Goal: Find specific page/section: Find specific page/section

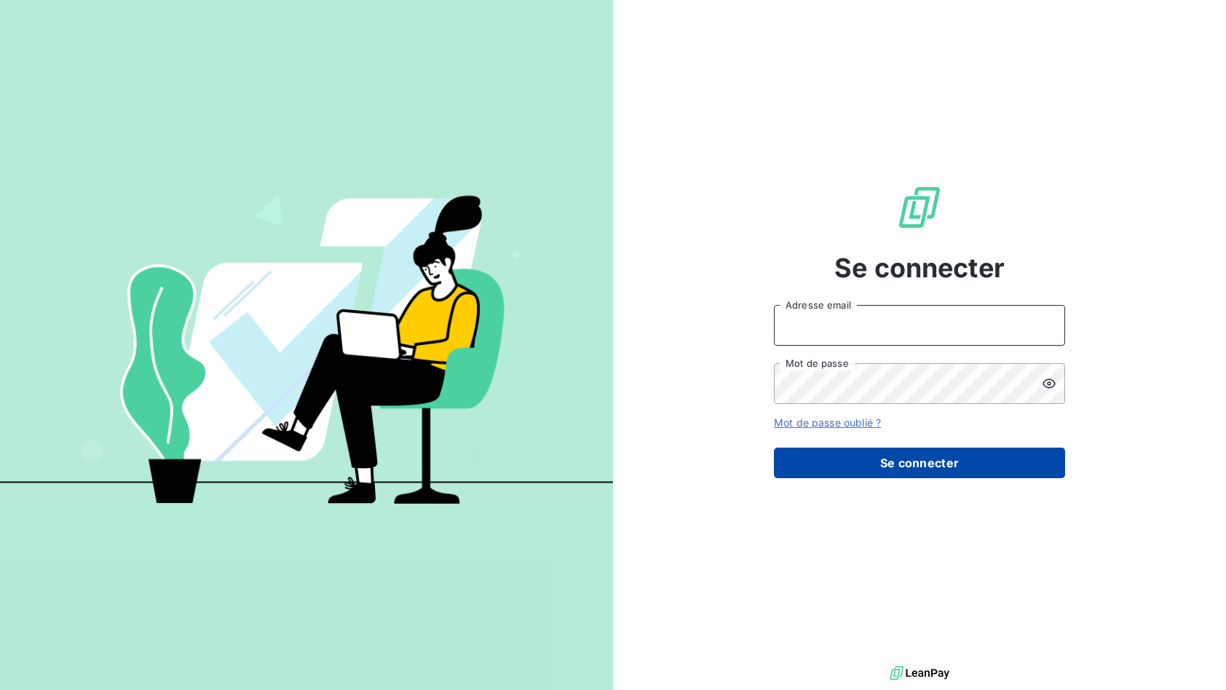
type input "[EMAIL_ADDRESS][DOMAIN_NAME]"
click at [954, 470] on button "Se connecter" at bounding box center [919, 463] width 291 height 31
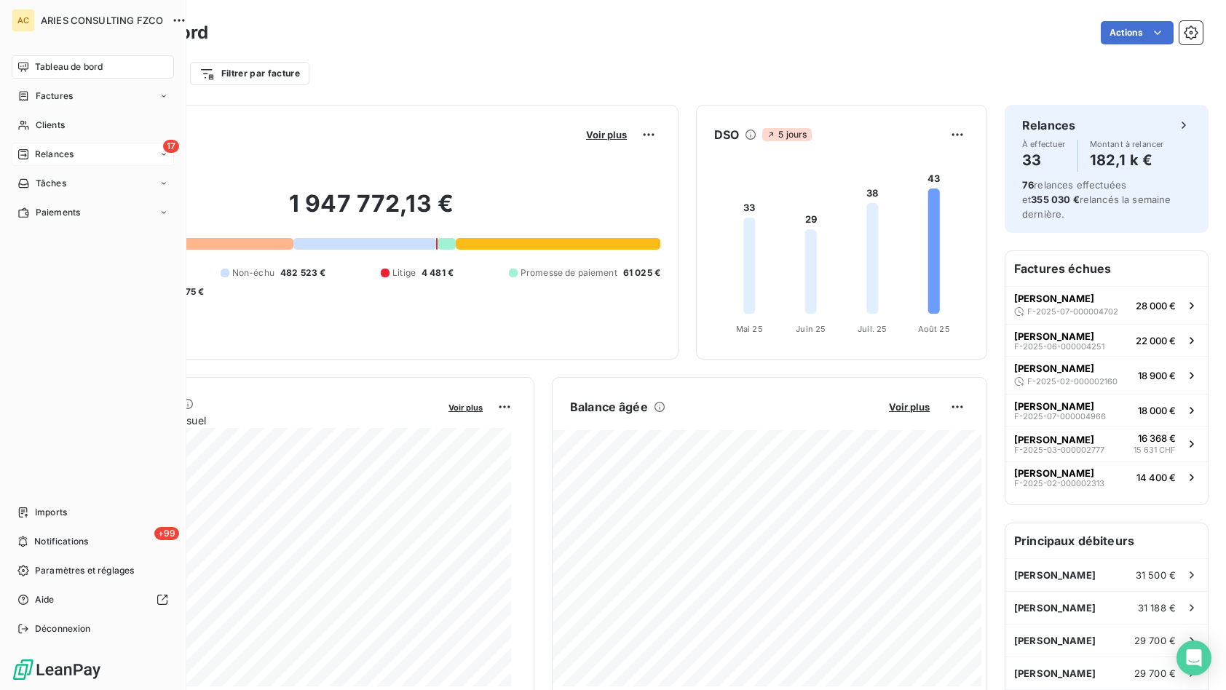
click at [35, 154] on span "Relances" at bounding box center [54, 154] width 39 height 13
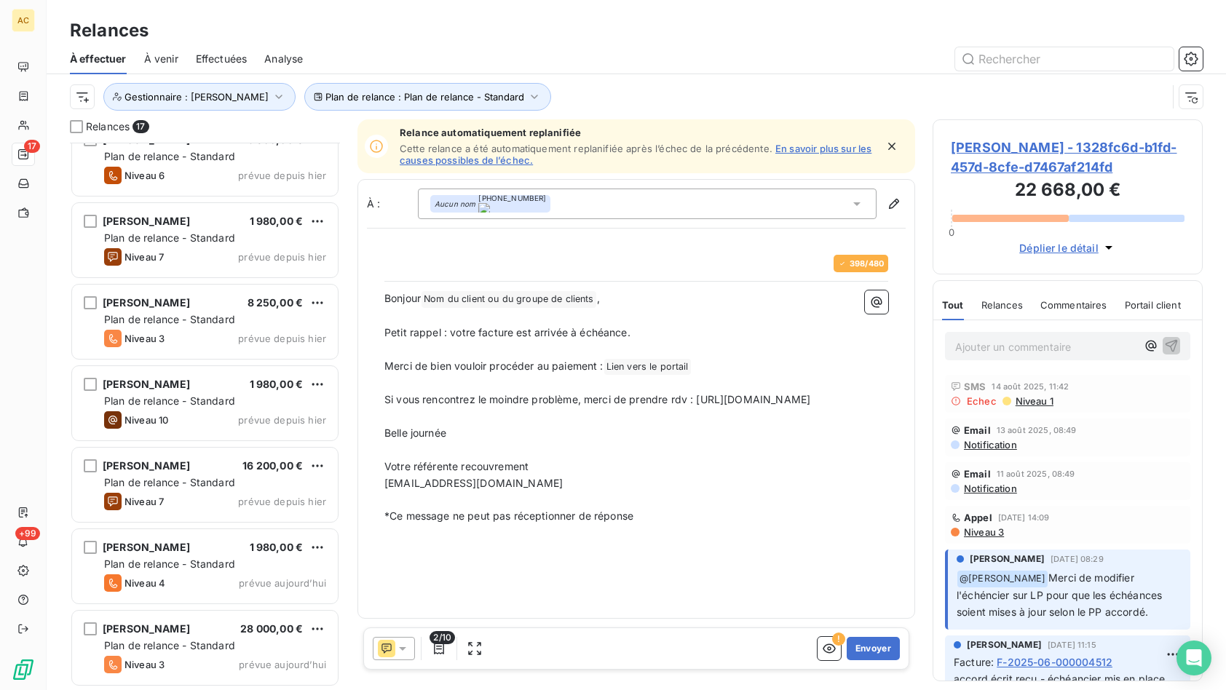
scroll to position [839, 0]
click at [272, 100] on icon "button" at bounding box center [279, 97] width 15 height 15
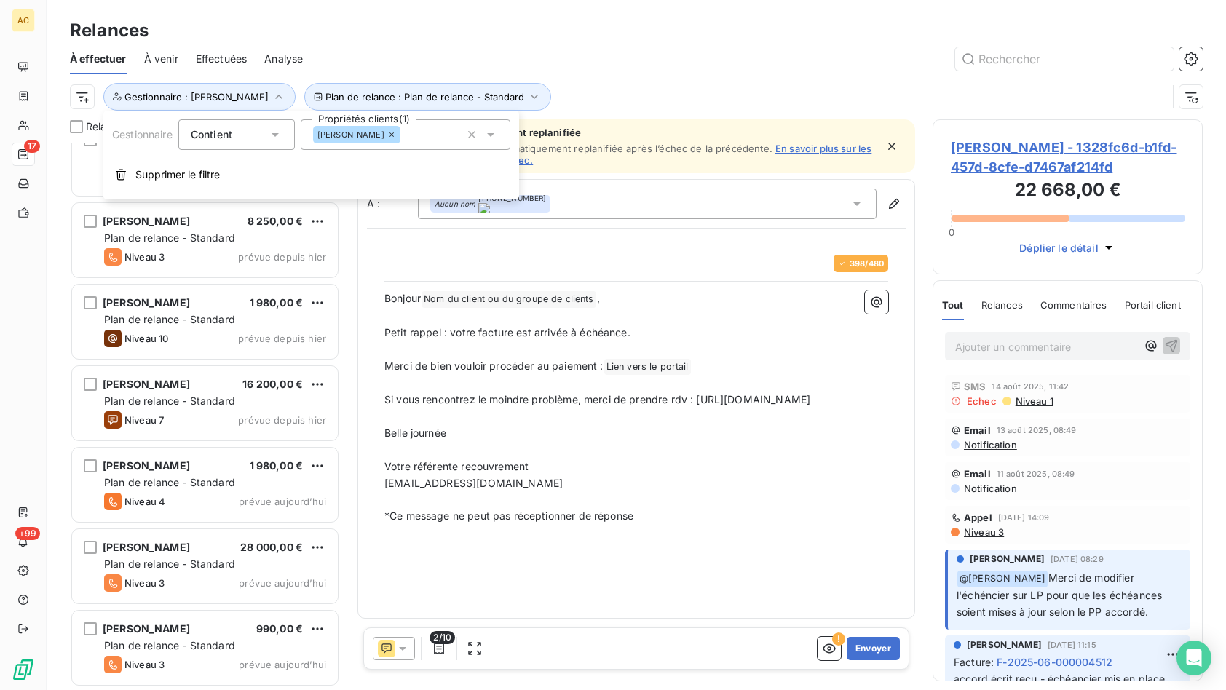
click at [354, 139] on div "[PERSON_NAME]" at bounding box center [356, 134] width 87 height 17
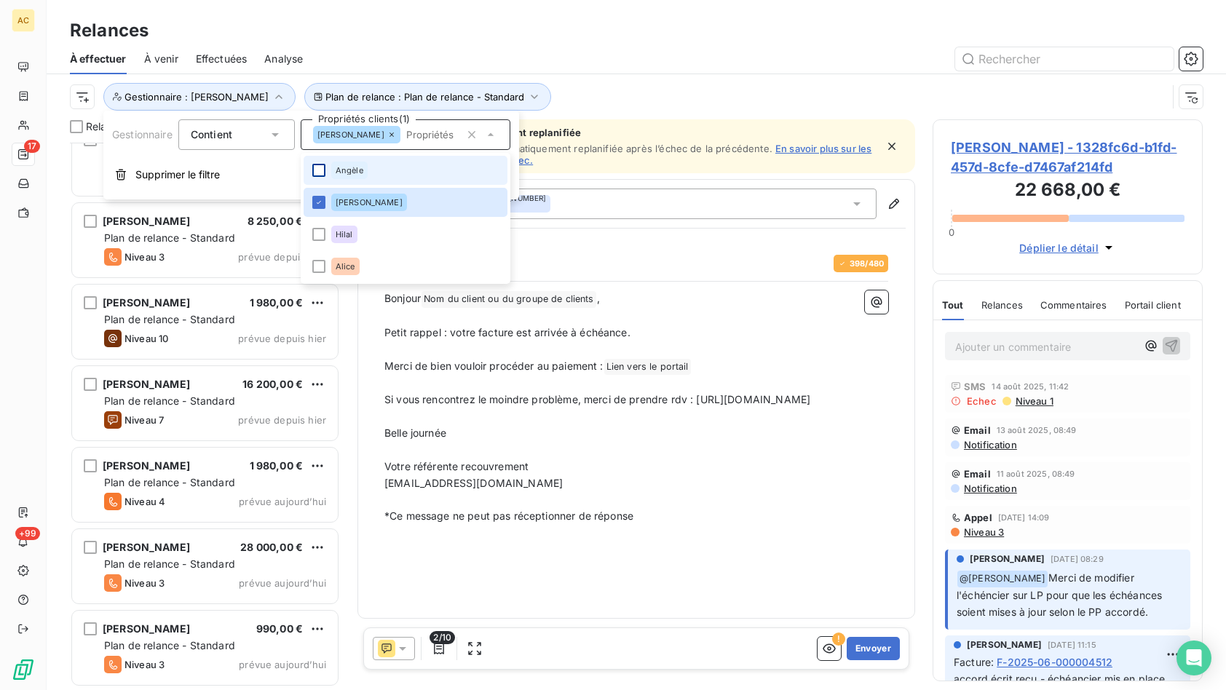
click at [323, 168] on div at bounding box center [318, 170] width 13 height 13
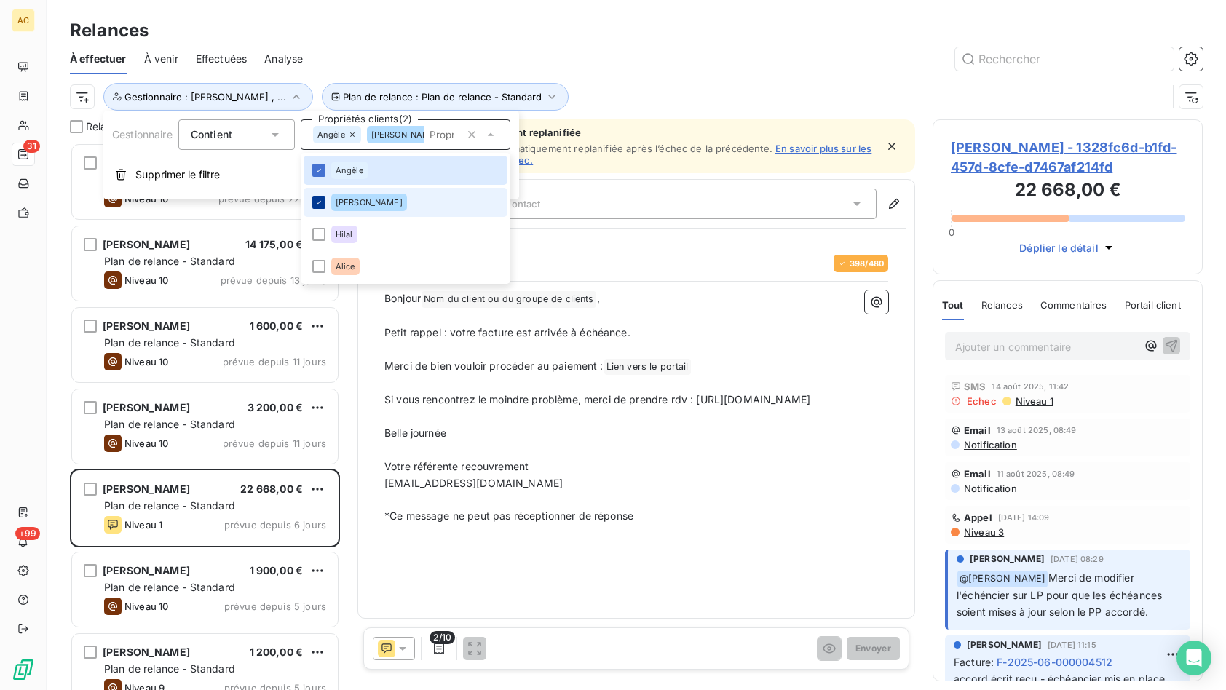
scroll to position [537, 259]
click at [320, 198] on icon at bounding box center [319, 202] width 9 height 9
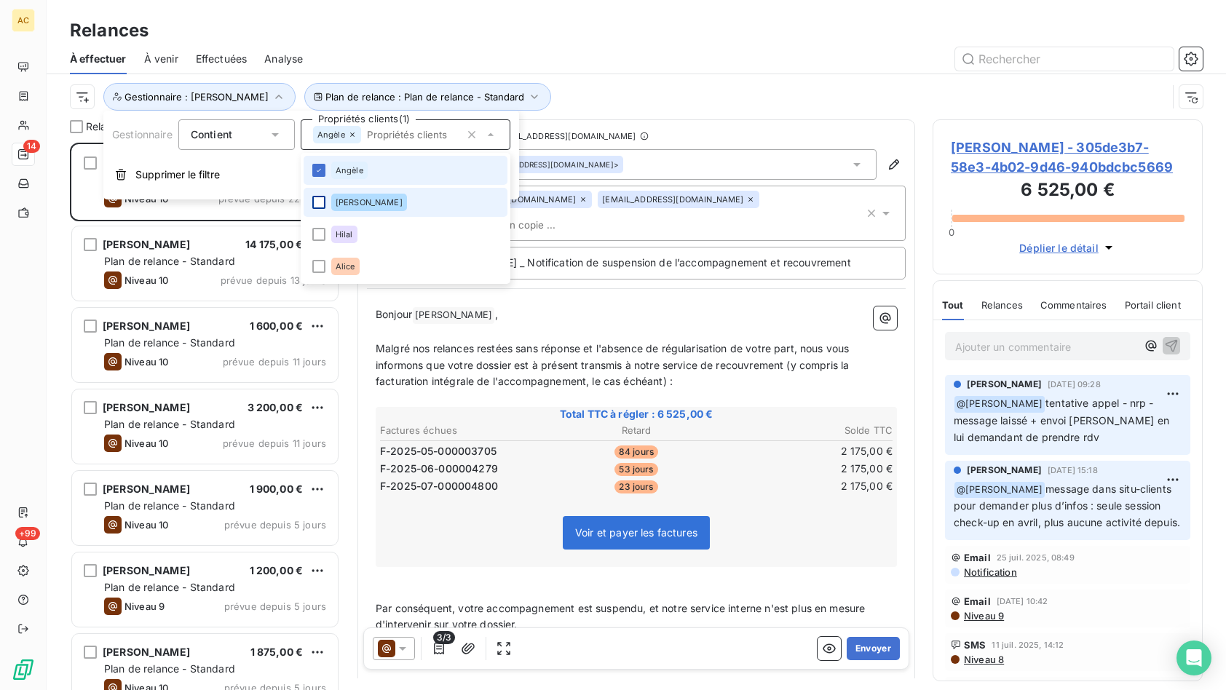
scroll to position [537, 259]
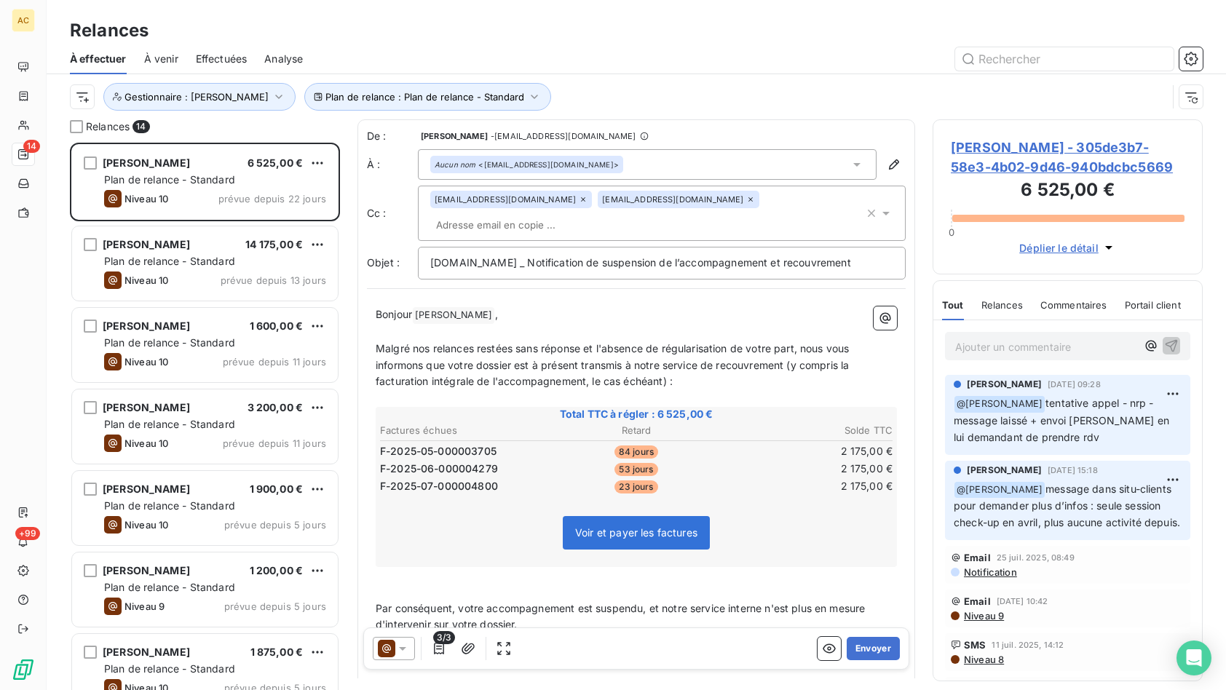
click at [57, 326] on div "Relances 14 [PERSON_NAME] 6 525,00 € Plan de relance - Standard Niveau 10 prévu…" at bounding box center [636, 404] width 1179 height 571
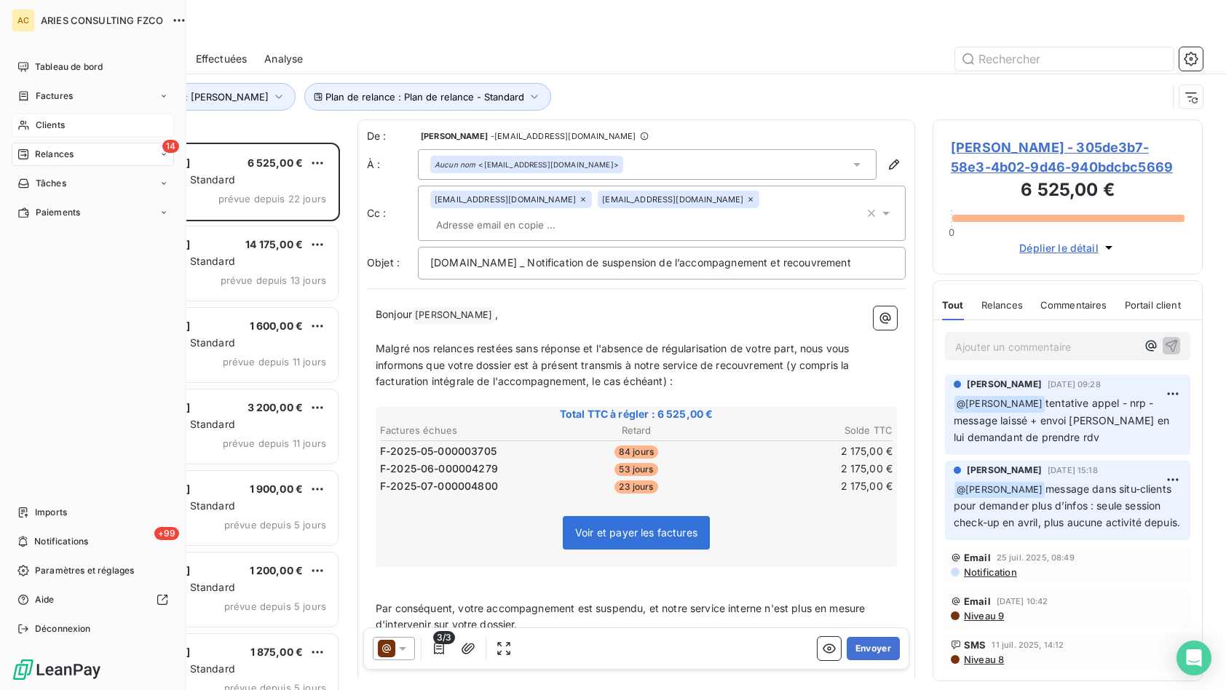
click at [43, 125] on span "Clients" at bounding box center [50, 125] width 29 height 13
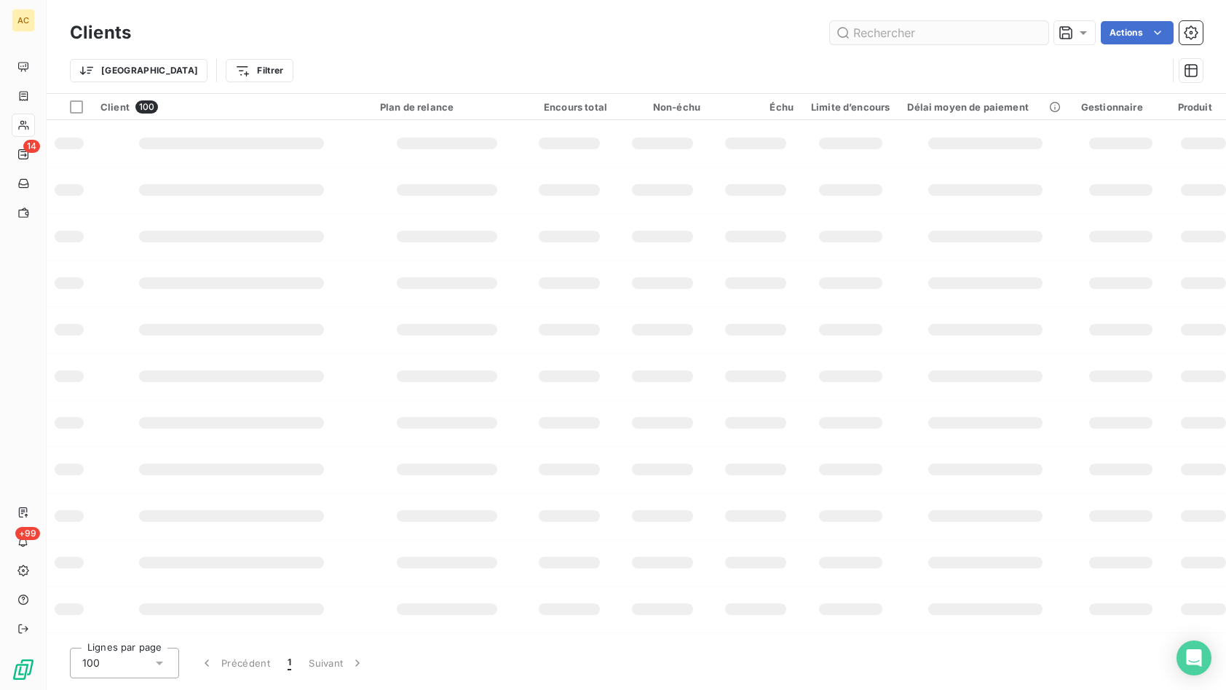
click at [885, 34] on input "text" at bounding box center [939, 32] width 218 height 23
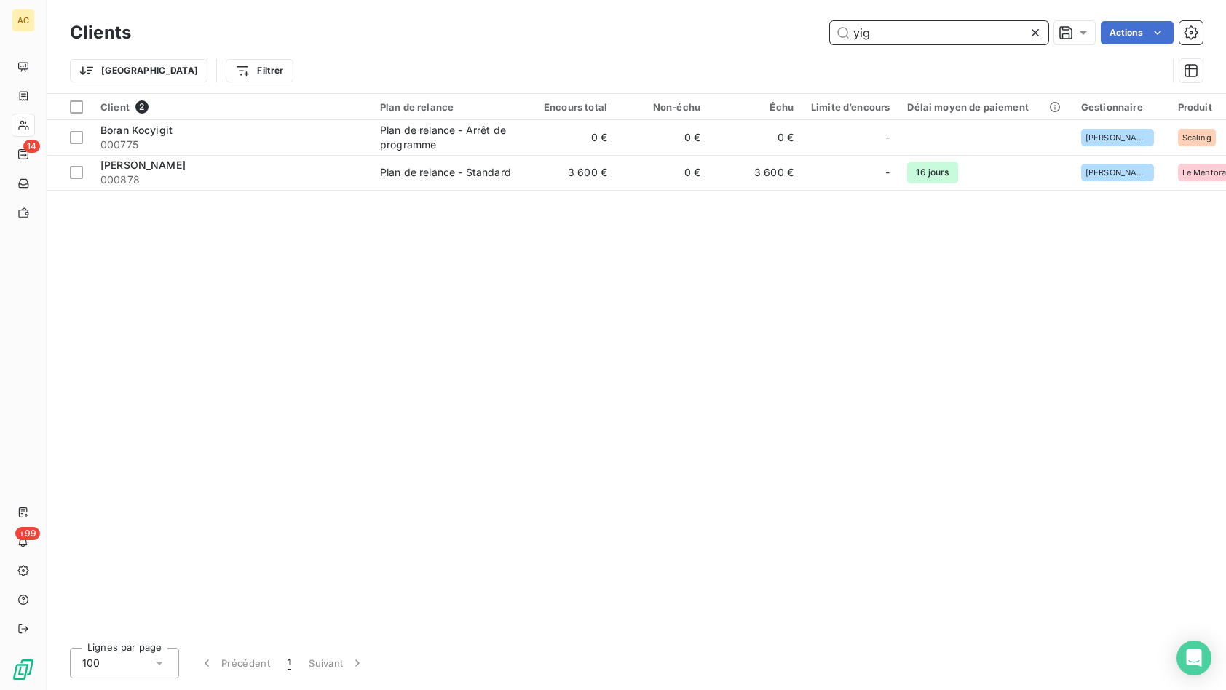
click at [843, 38] on input "yig" at bounding box center [939, 32] width 218 height 23
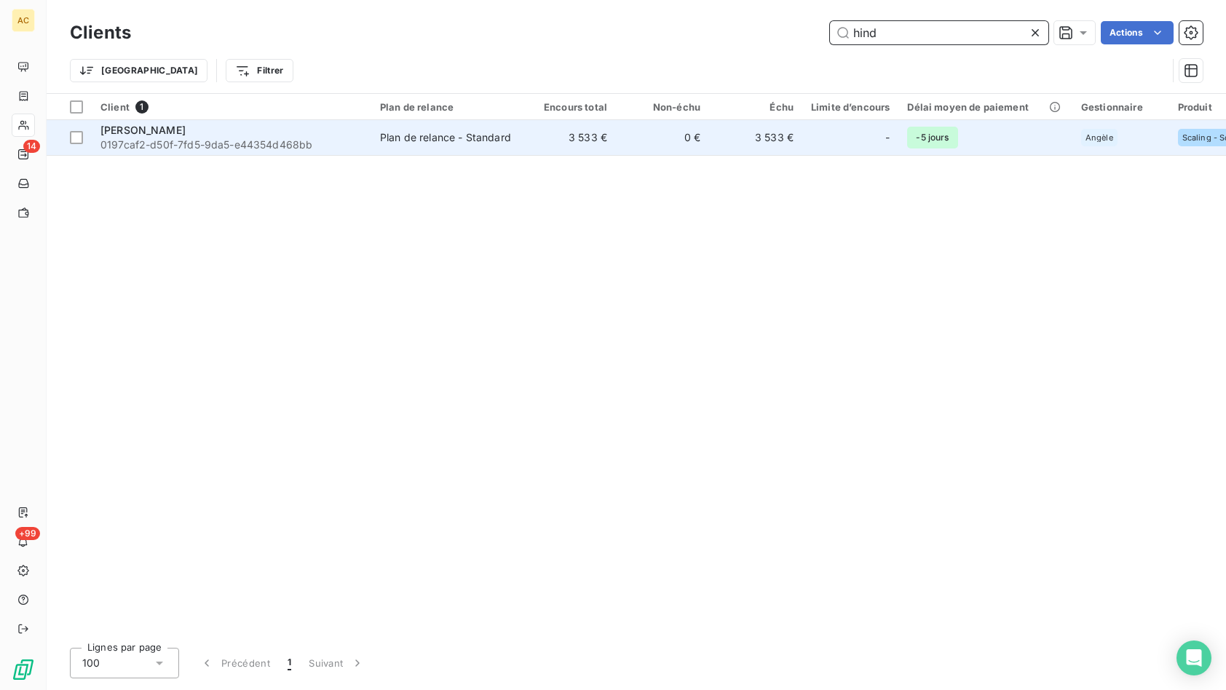
type input "hind"
click at [240, 150] on span "0197caf2-d50f-7fd5-9da5-e44354d468bb" at bounding box center [231, 145] width 262 height 15
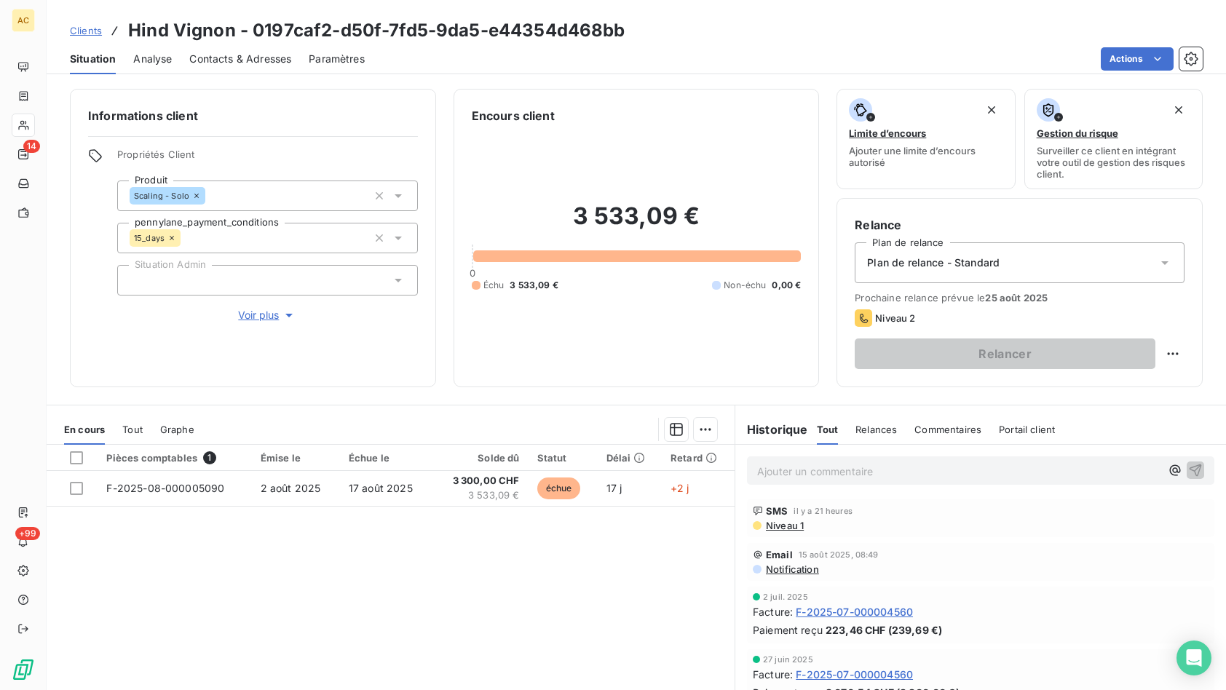
click at [264, 318] on span "Voir plus" at bounding box center [267, 315] width 58 height 15
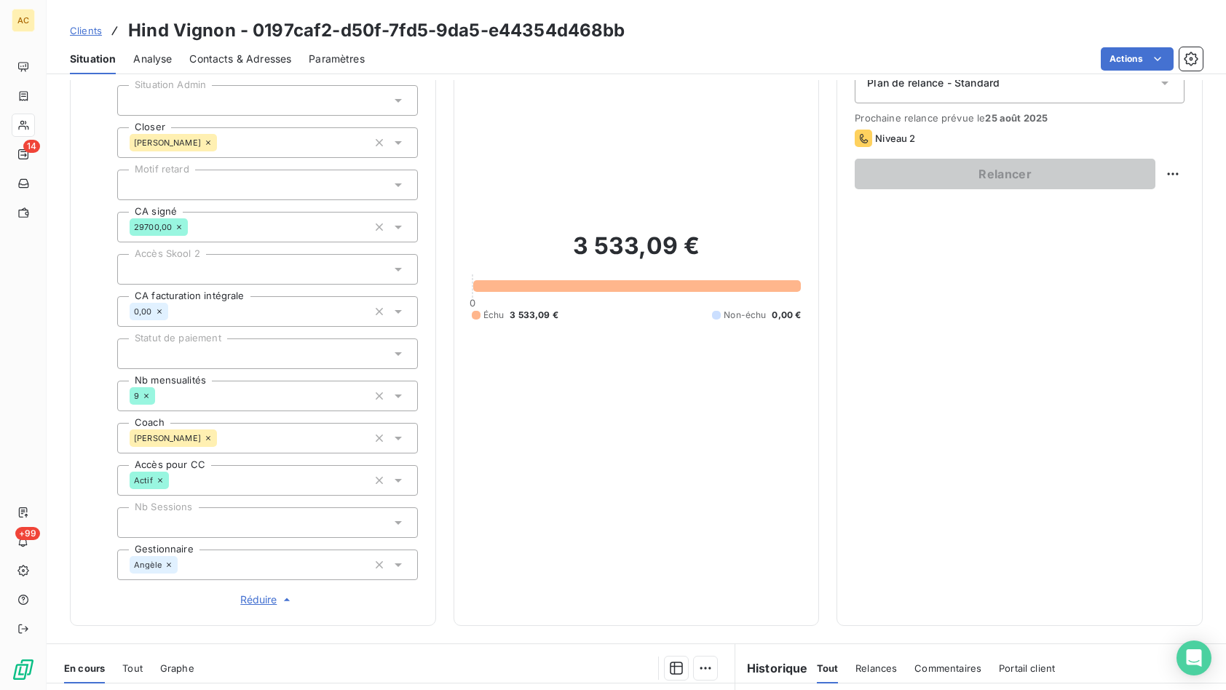
scroll to position [182, 0]
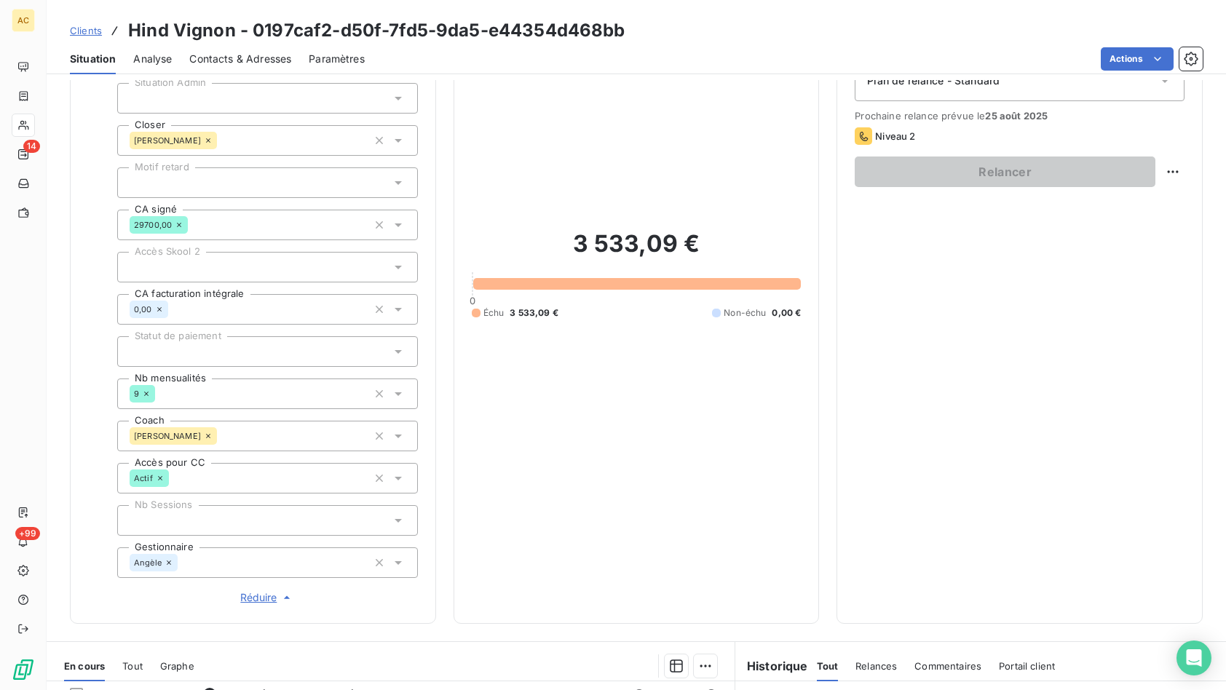
click at [92, 32] on span "Clients" at bounding box center [86, 31] width 32 height 12
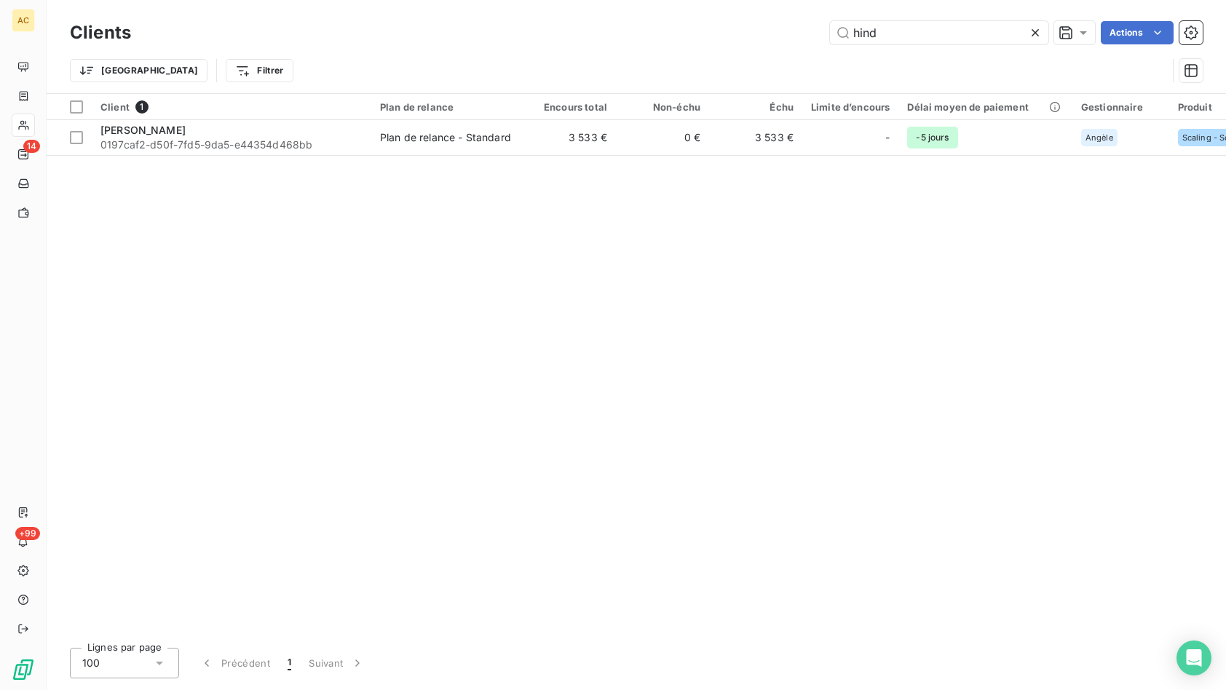
drag, startPoint x: 869, startPoint y: 33, endPoint x: 780, endPoint y: 23, distance: 89.4
click at [780, 23] on div "[DEMOGRAPHIC_DATA] Actions" at bounding box center [676, 32] width 1054 height 23
type input "a"
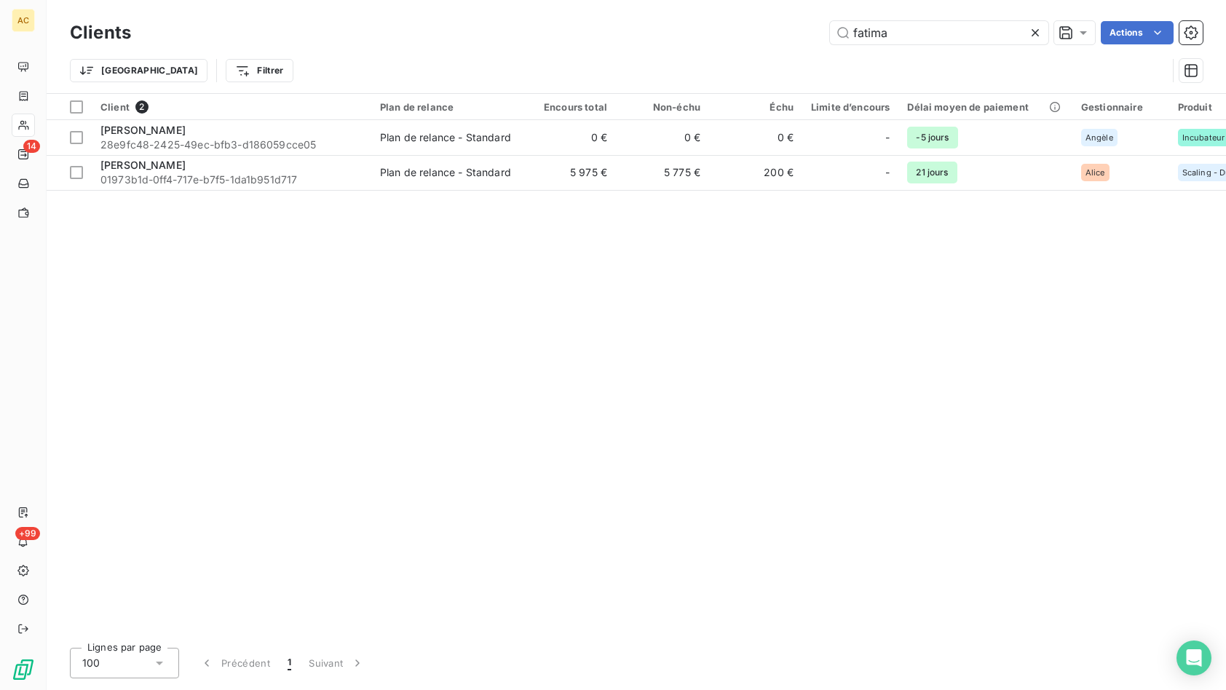
type input "fatima"
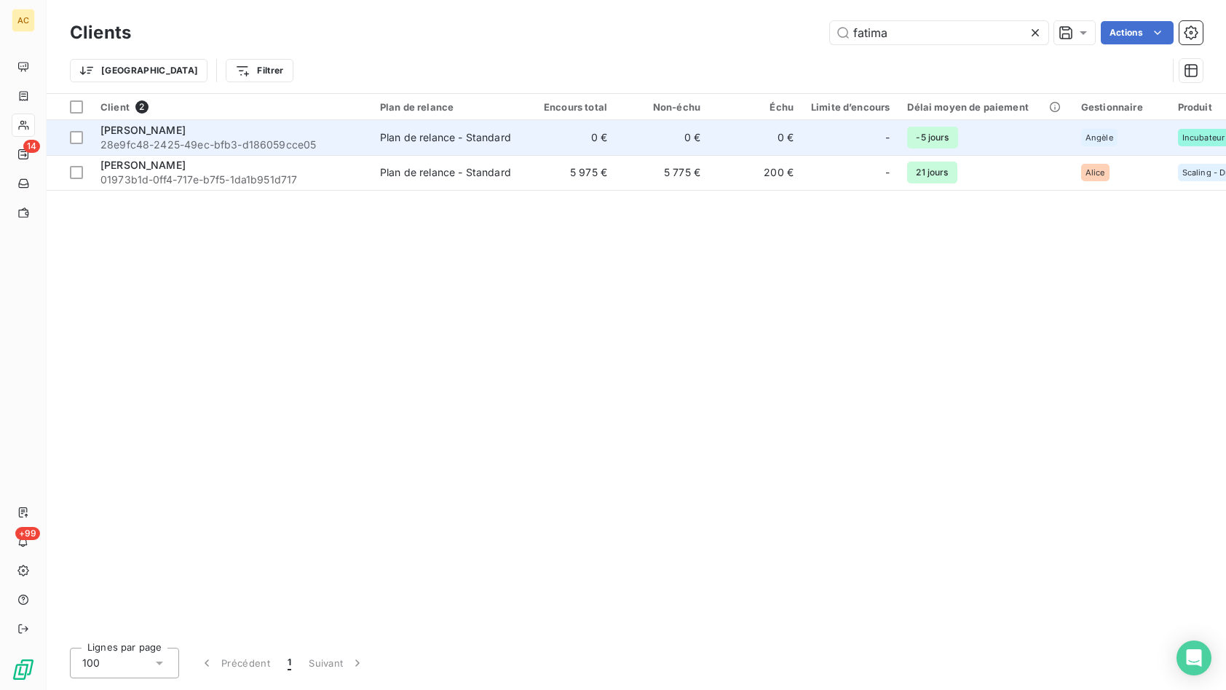
click at [209, 139] on span "28e9fc48-2425-49ec-bfb3-d186059cce05" at bounding box center [231, 145] width 262 height 15
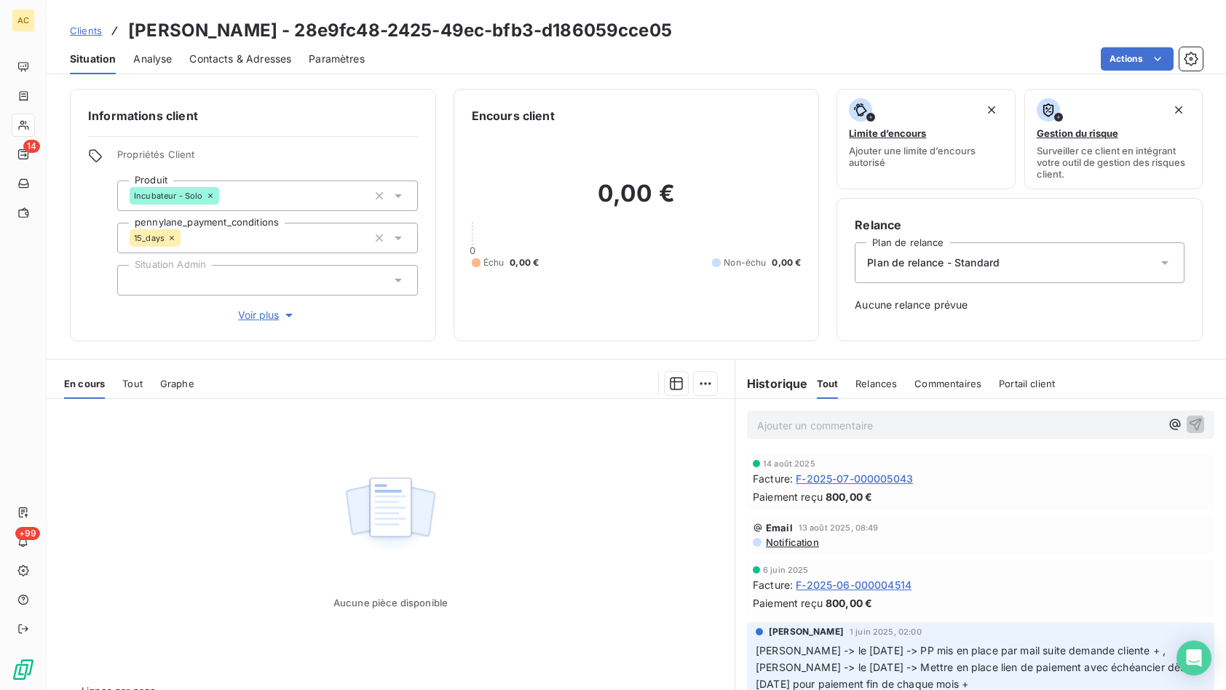
click at [100, 28] on span "Clients" at bounding box center [86, 31] width 32 height 12
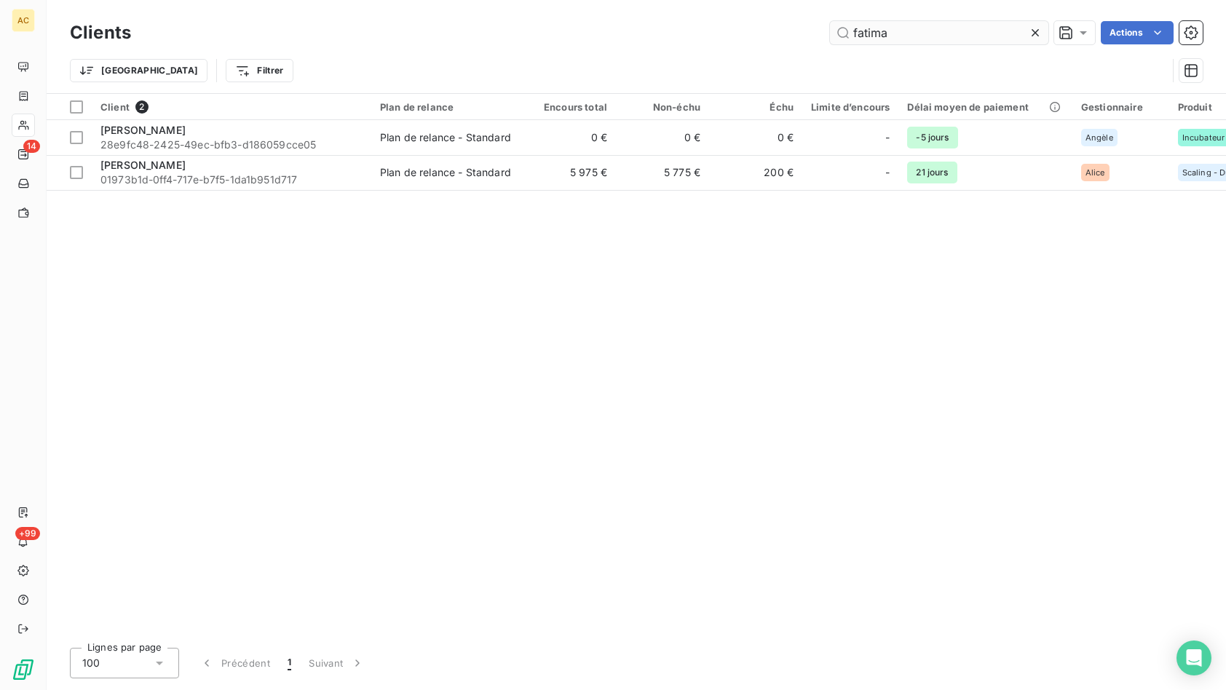
drag, startPoint x: 893, startPoint y: 33, endPoint x: 853, endPoint y: 34, distance: 39.3
click at [853, 34] on input "fatima" at bounding box center [939, 32] width 218 height 23
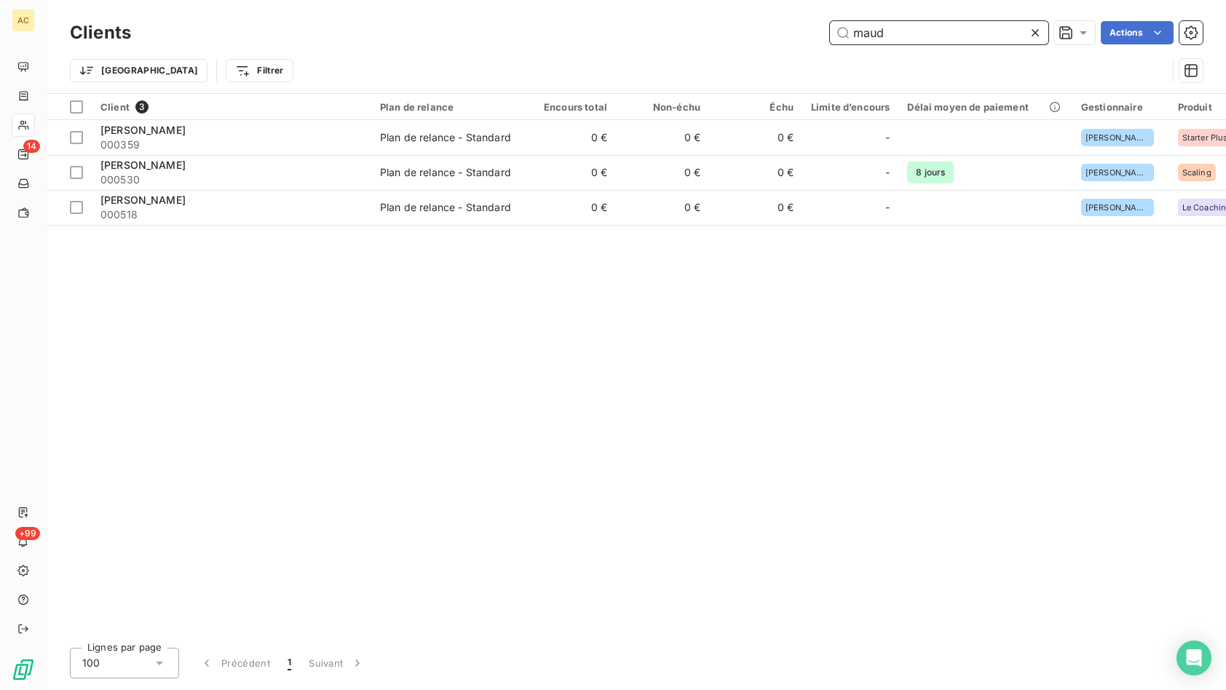
drag, startPoint x: 884, startPoint y: 39, endPoint x: 828, endPoint y: 34, distance: 55.5
click at [830, 34] on input "maud" at bounding box center [939, 32] width 218 height 23
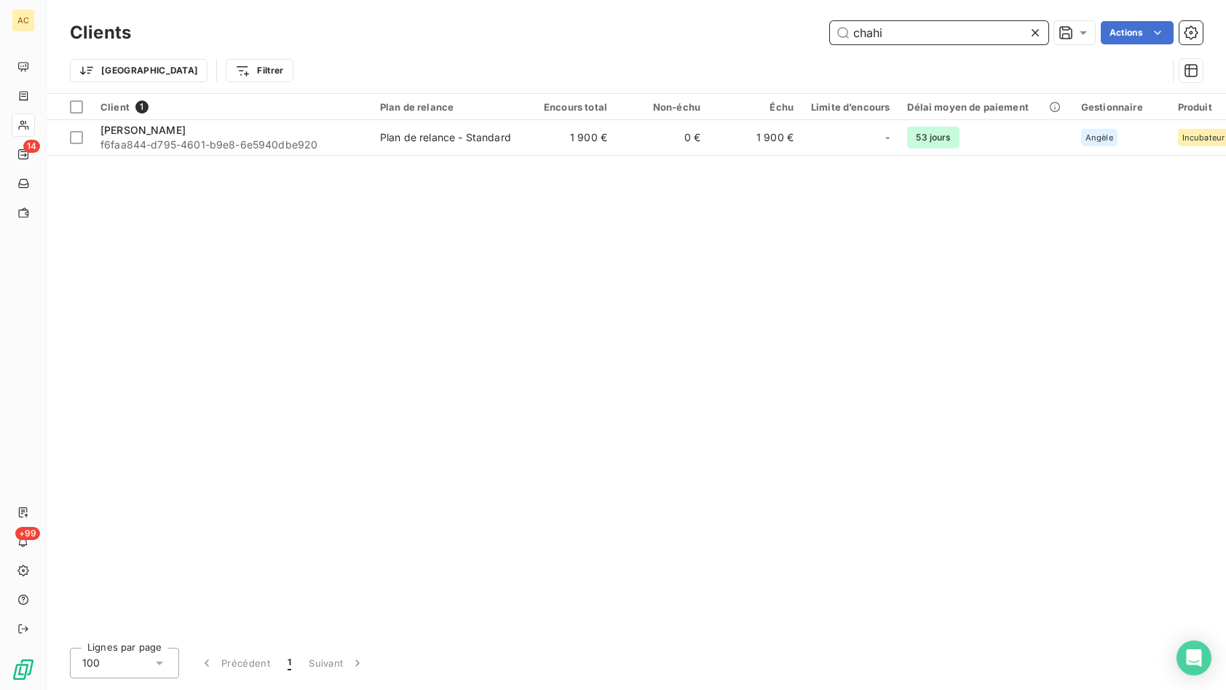
drag, startPoint x: 883, startPoint y: 30, endPoint x: 861, endPoint y: 25, distance: 22.3
click at [861, 25] on input "chahi" at bounding box center [939, 32] width 218 height 23
type input "c"
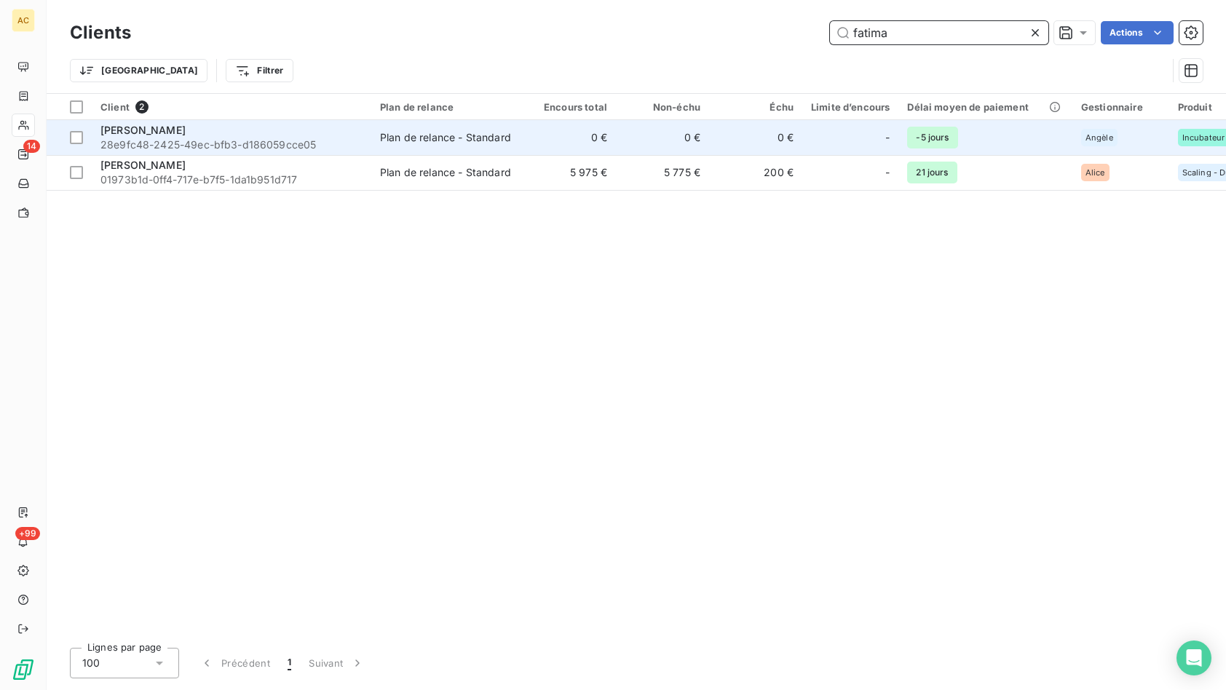
type input "fatima"
click at [253, 139] on span "28e9fc48-2425-49ec-bfb3-d186059cce05" at bounding box center [231, 145] width 262 height 15
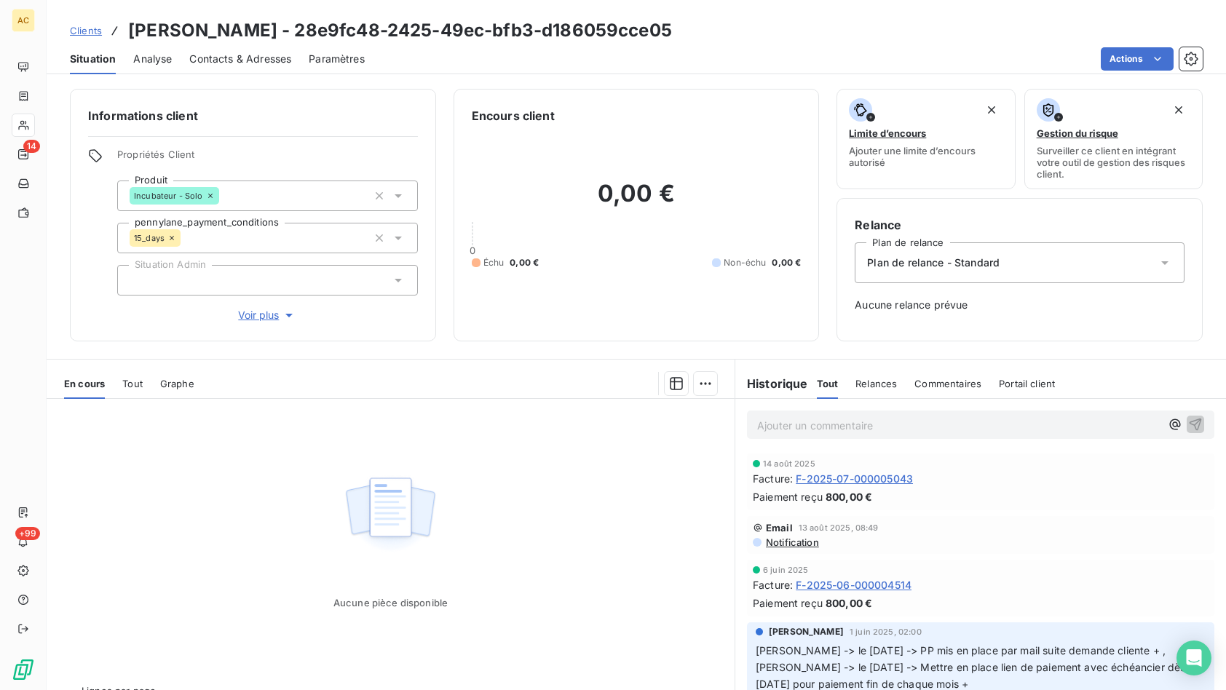
click at [126, 383] on span "Tout" at bounding box center [132, 384] width 20 height 12
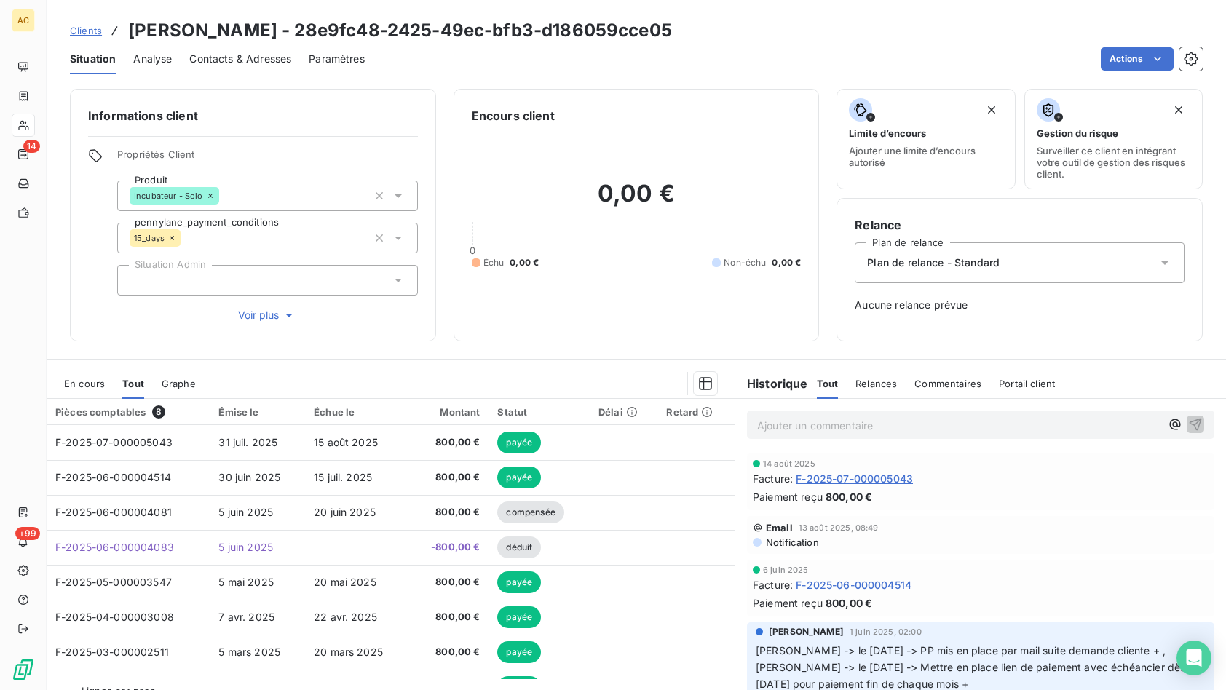
click at [282, 314] on icon "button" at bounding box center [289, 315] width 15 height 15
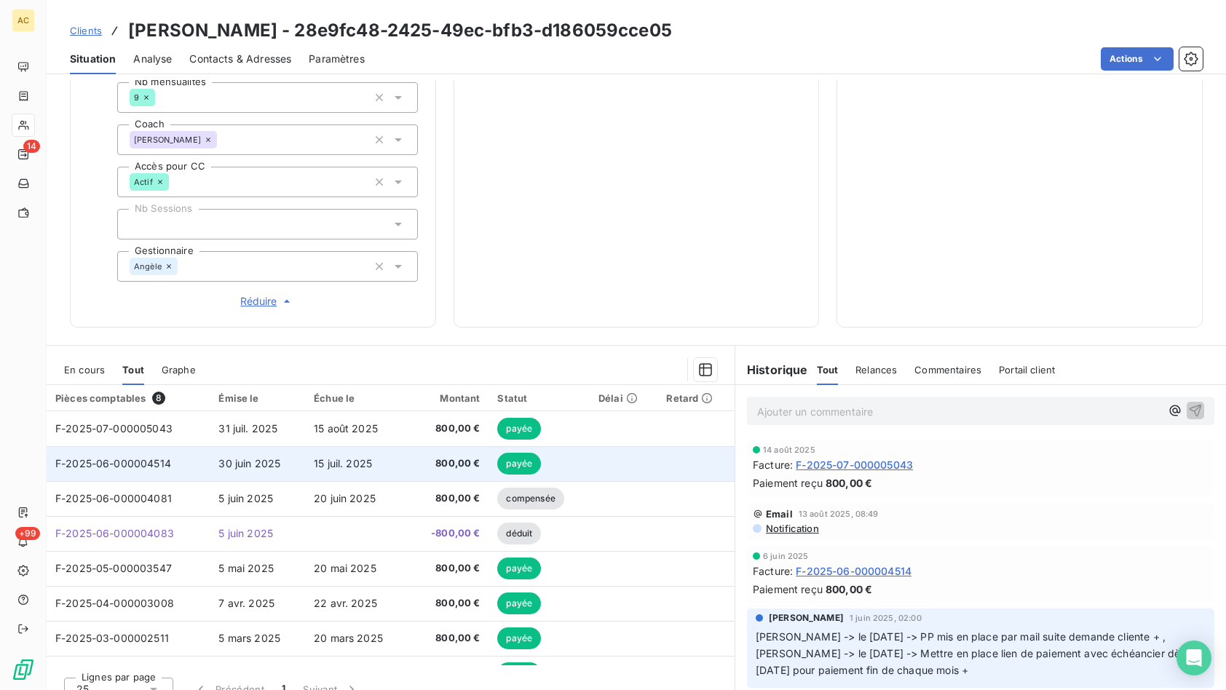
scroll to position [462, 0]
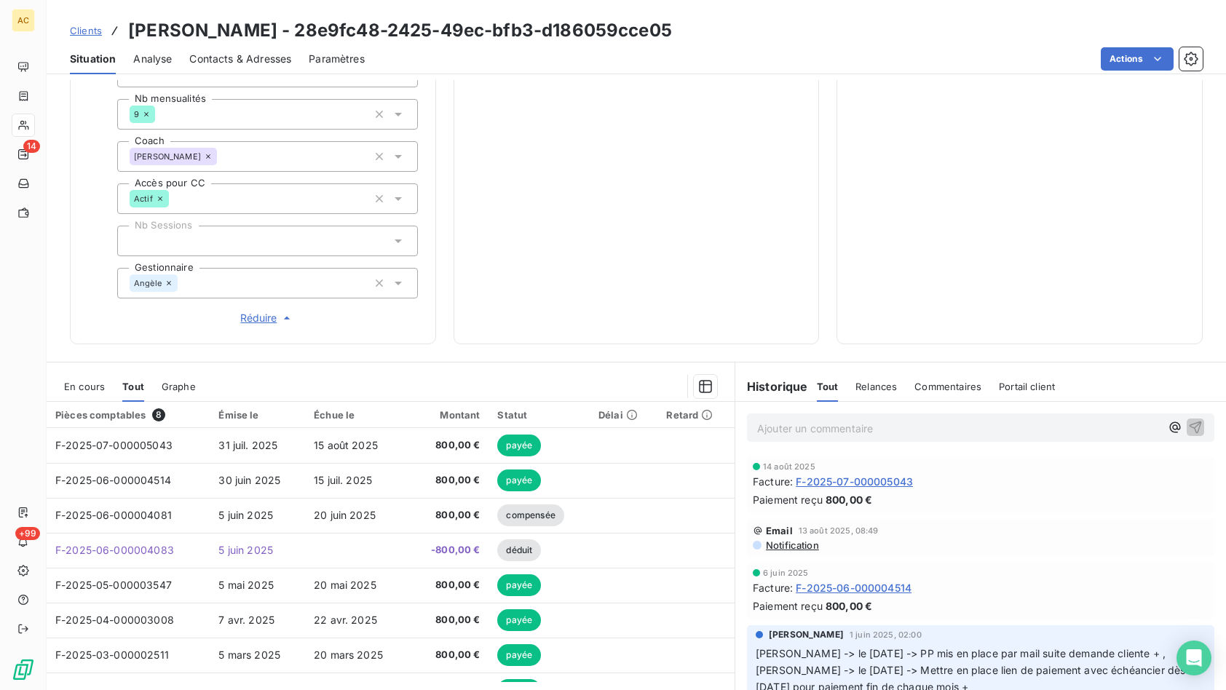
click at [88, 33] on span "Clients" at bounding box center [86, 31] width 32 height 12
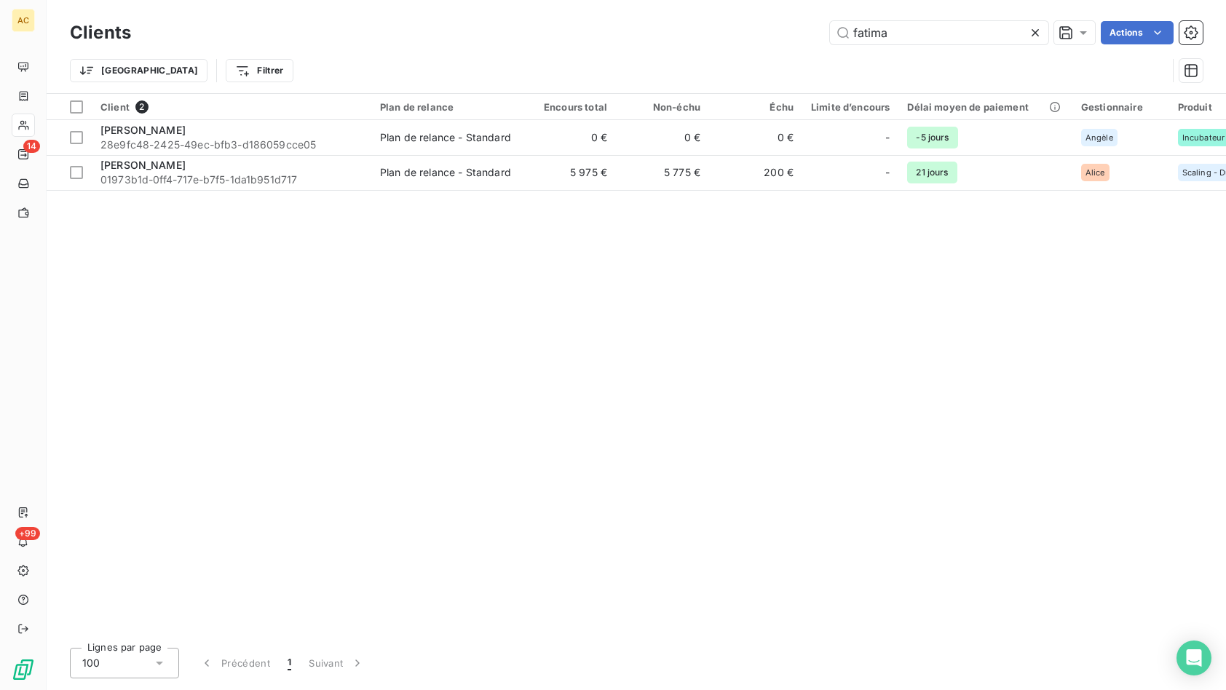
drag, startPoint x: 839, startPoint y: 37, endPoint x: 839, endPoint y: 20, distance: 17.5
click at [826, 38] on div "fatima Actions" at bounding box center [676, 32] width 1054 height 23
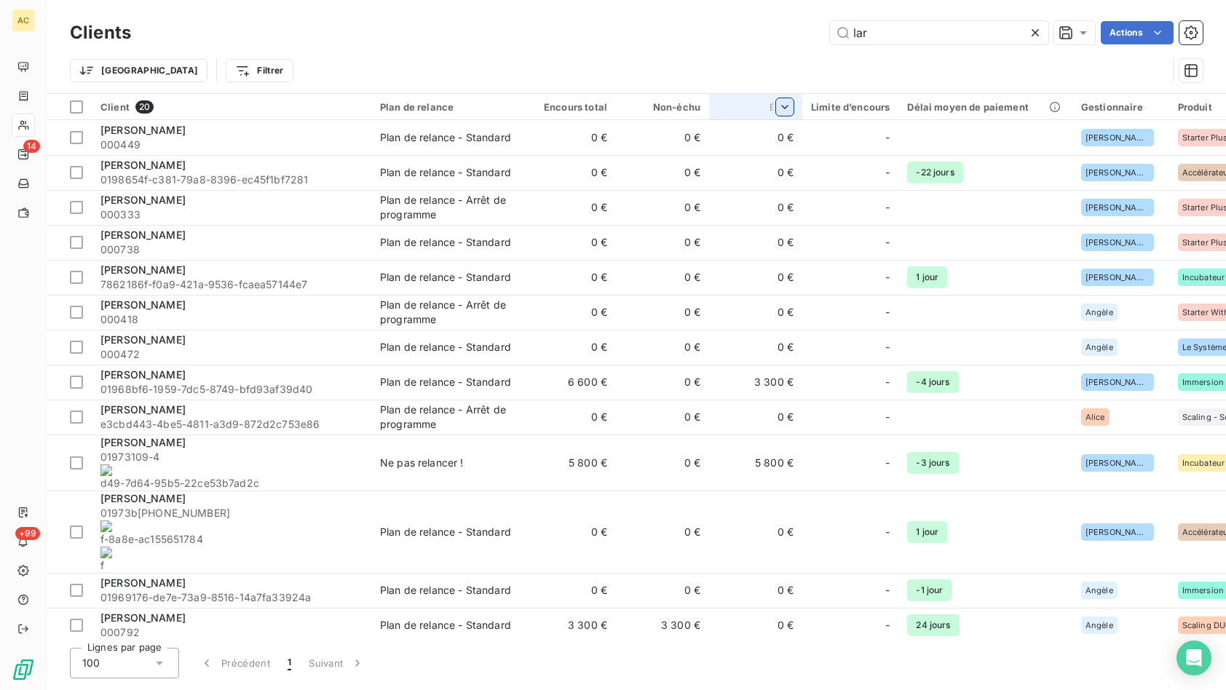
type input "larb"
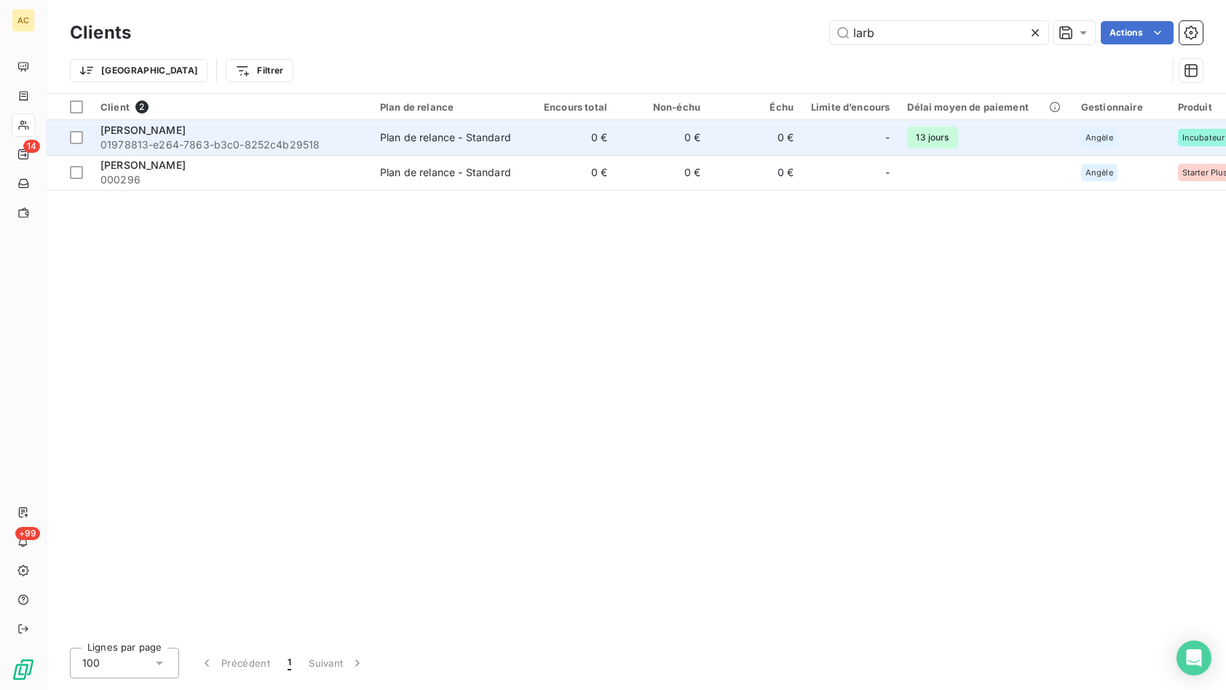
click at [224, 133] on div "[PERSON_NAME]" at bounding box center [231, 130] width 262 height 15
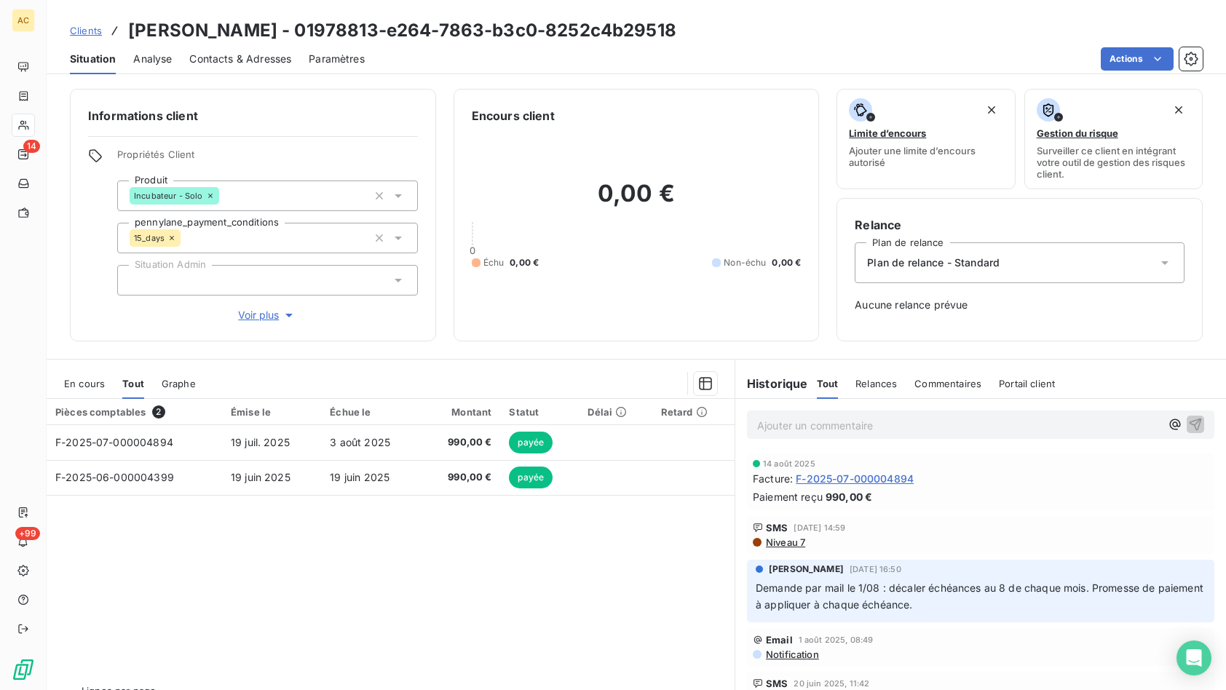
click at [226, 60] on span "Contacts & Adresses" at bounding box center [240, 59] width 102 height 15
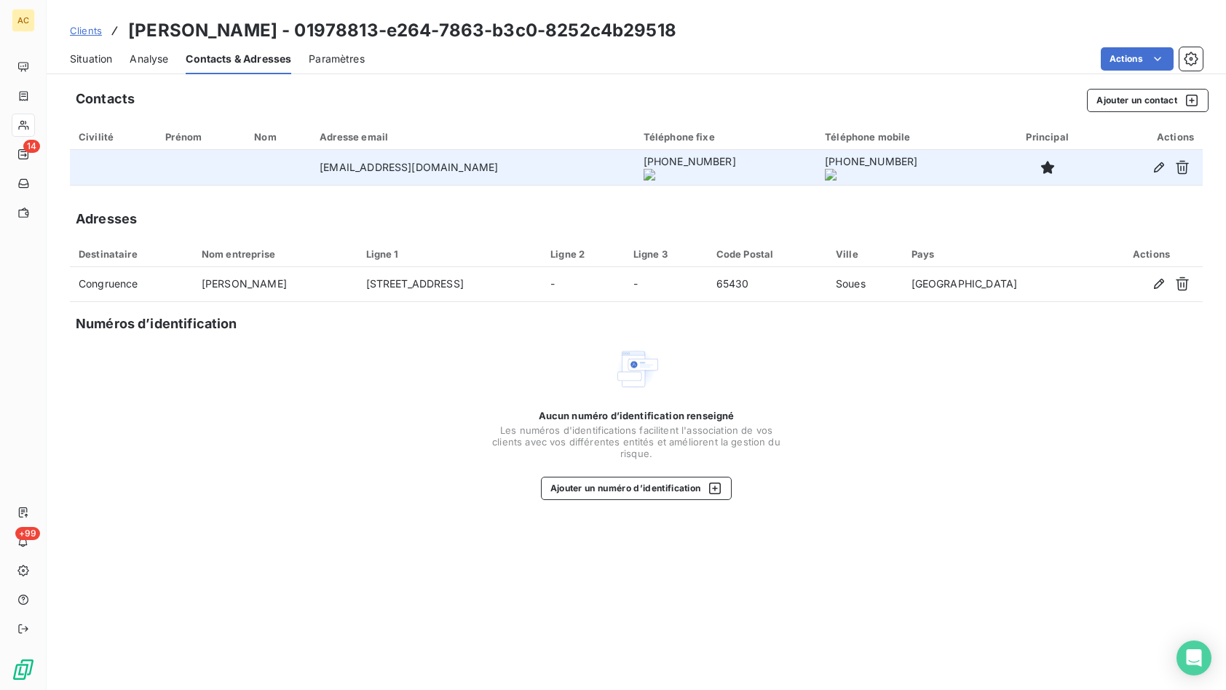
drag, startPoint x: 310, startPoint y: 169, endPoint x: 523, endPoint y: 167, distance: 212.6
click at [523, 167] on td "[EMAIL_ADDRESS][DOMAIN_NAME]" at bounding box center [473, 167] width 324 height 35
copy td "[EMAIL_ADDRESS][DOMAIN_NAME]"
click at [246, 173] on td at bounding box center [278, 167] width 66 height 35
drag, startPoint x: 305, startPoint y: 170, endPoint x: 437, endPoint y: 171, distance: 131.8
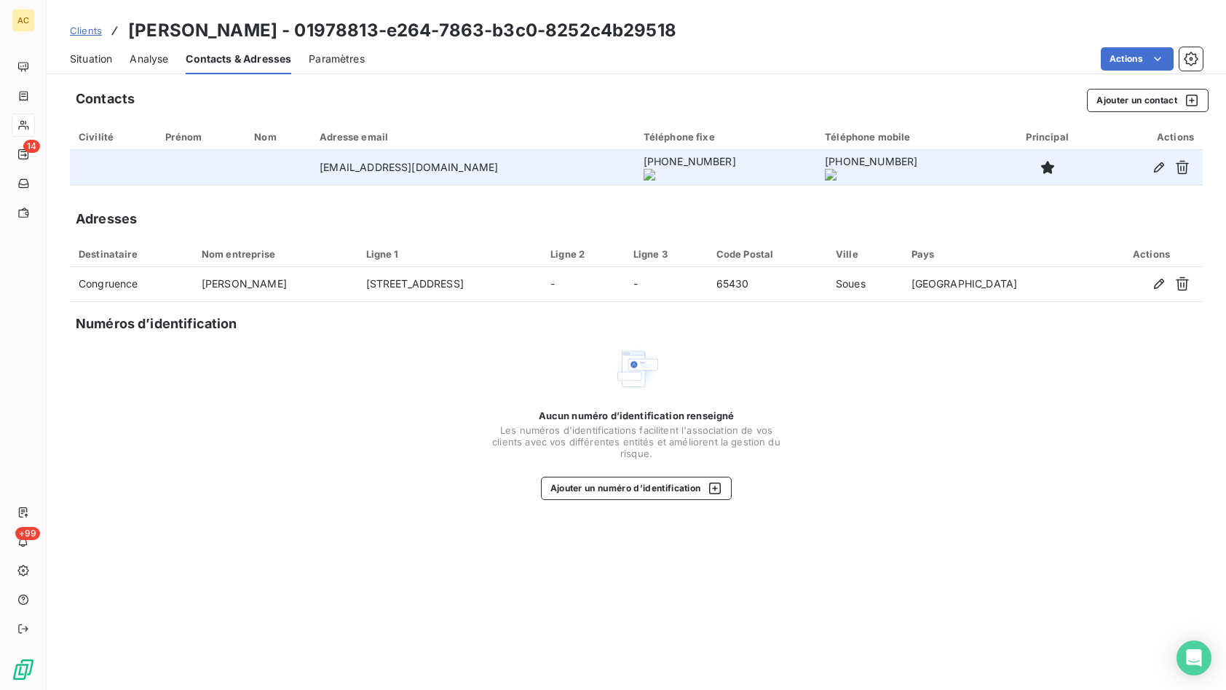
click at [519, 179] on tr "[EMAIL_ADDRESS][DOMAIN_NAME] [PHONE_NUMBER] [PHONE_NUMBER]" at bounding box center [636, 167] width 1133 height 35
copy tr "[EMAIL_ADDRESS][DOMAIN_NAME]"
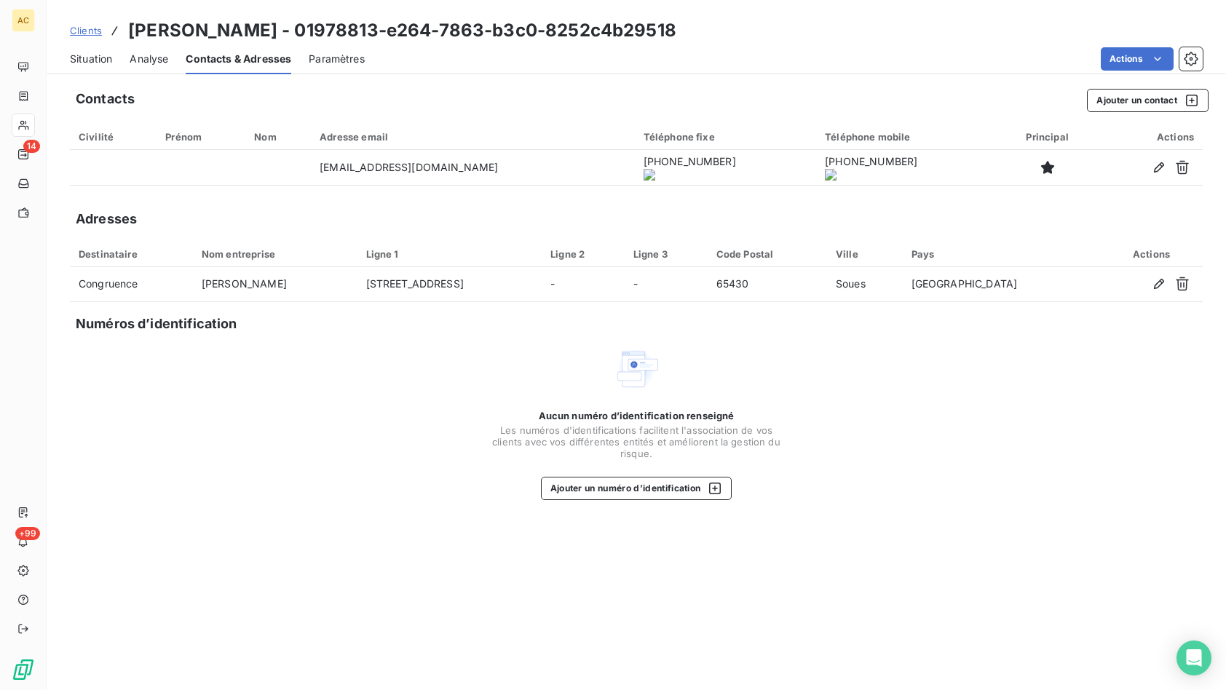
click at [108, 61] on span "Situation" at bounding box center [91, 59] width 42 height 15
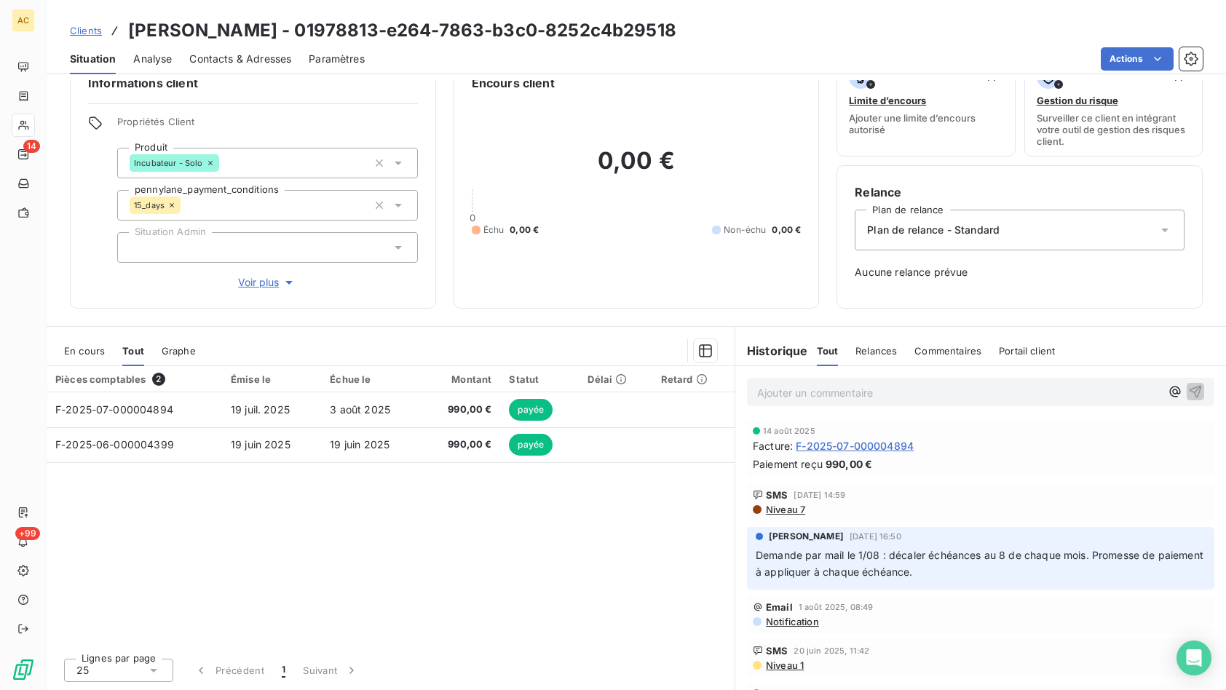
click at [90, 36] on link "Clients" at bounding box center [86, 30] width 32 height 15
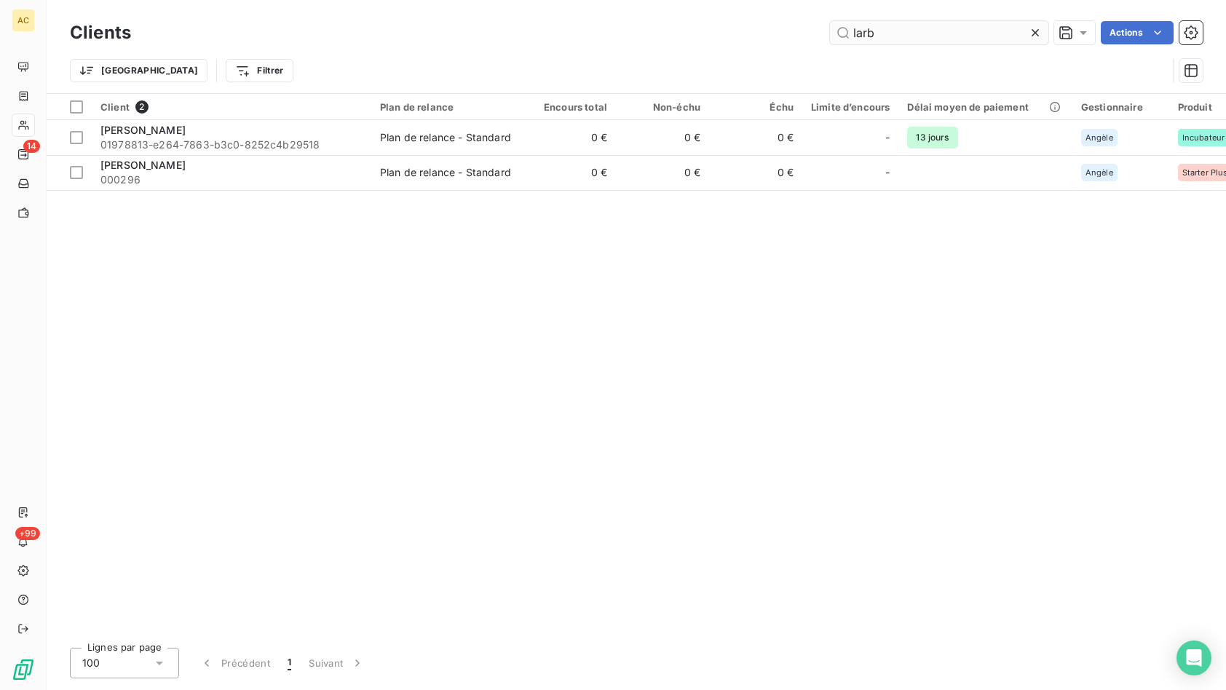
drag, startPoint x: 852, startPoint y: 36, endPoint x: 836, endPoint y: 37, distance: 15.3
click at [836, 37] on input "larb" at bounding box center [939, 32] width 218 height 23
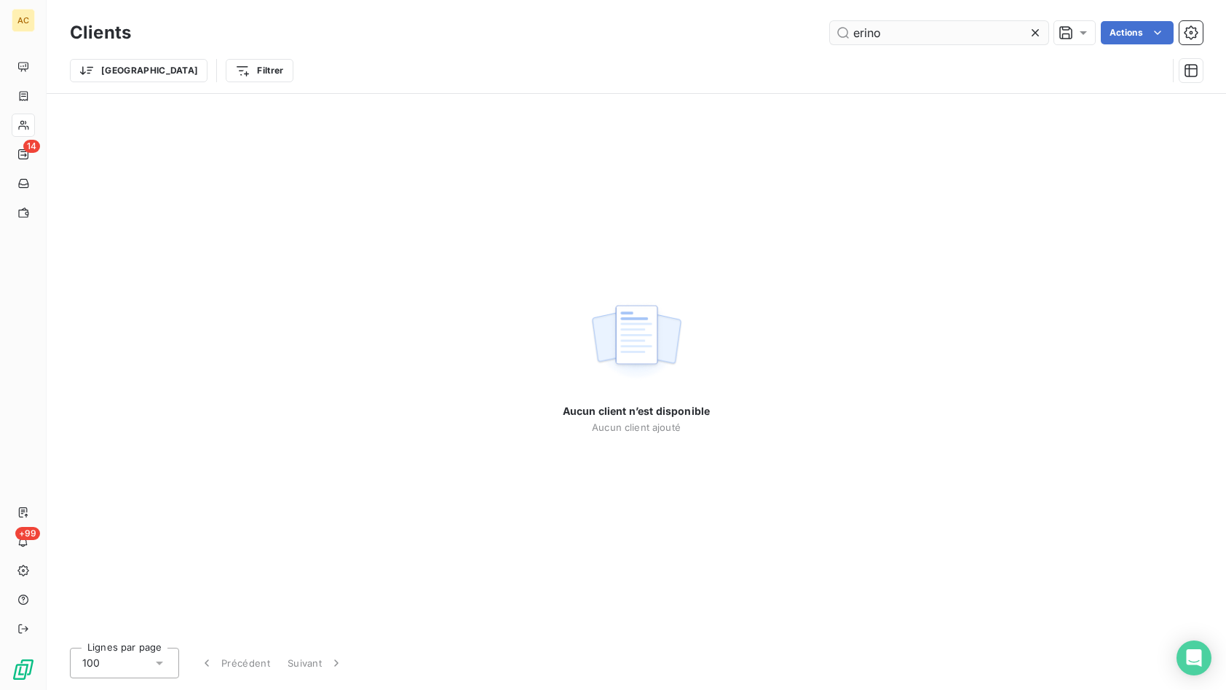
drag, startPoint x: 883, startPoint y: 38, endPoint x: 861, endPoint y: 39, distance: 22.6
click at [861, 39] on input "erino" at bounding box center [939, 32] width 218 height 23
type input "e"
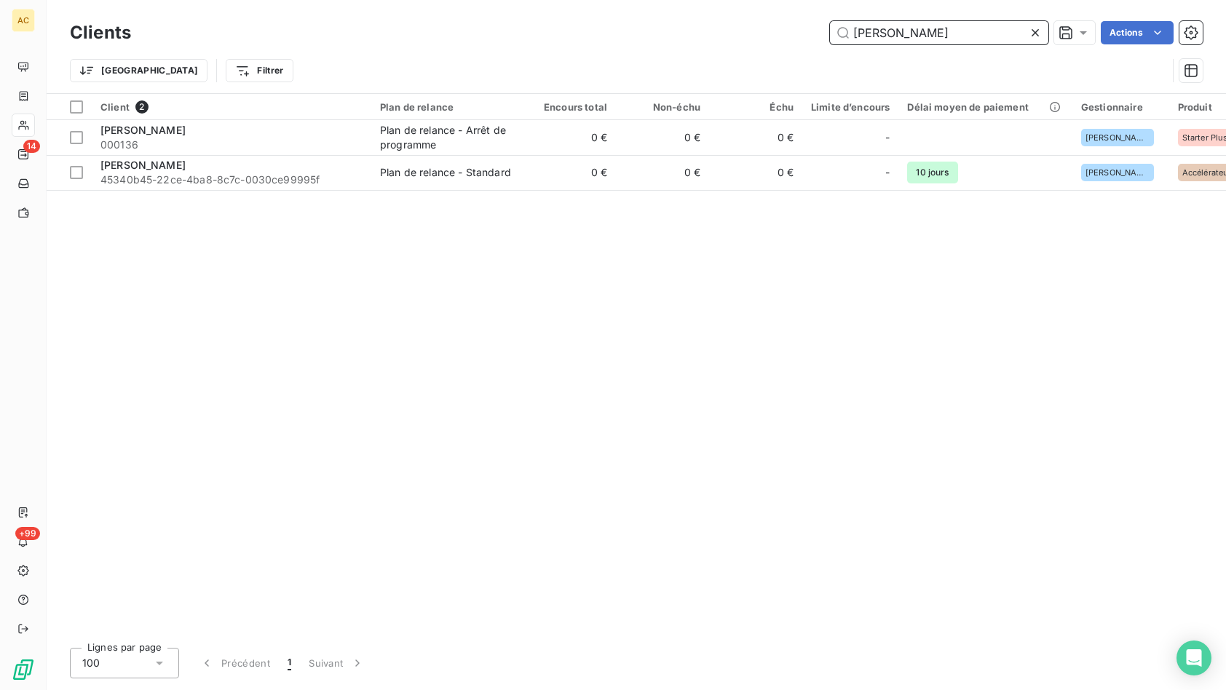
click at [867, 23] on input "[PERSON_NAME]" at bounding box center [939, 32] width 218 height 23
click at [869, 39] on input "[PERSON_NAME]" at bounding box center [939, 32] width 218 height 23
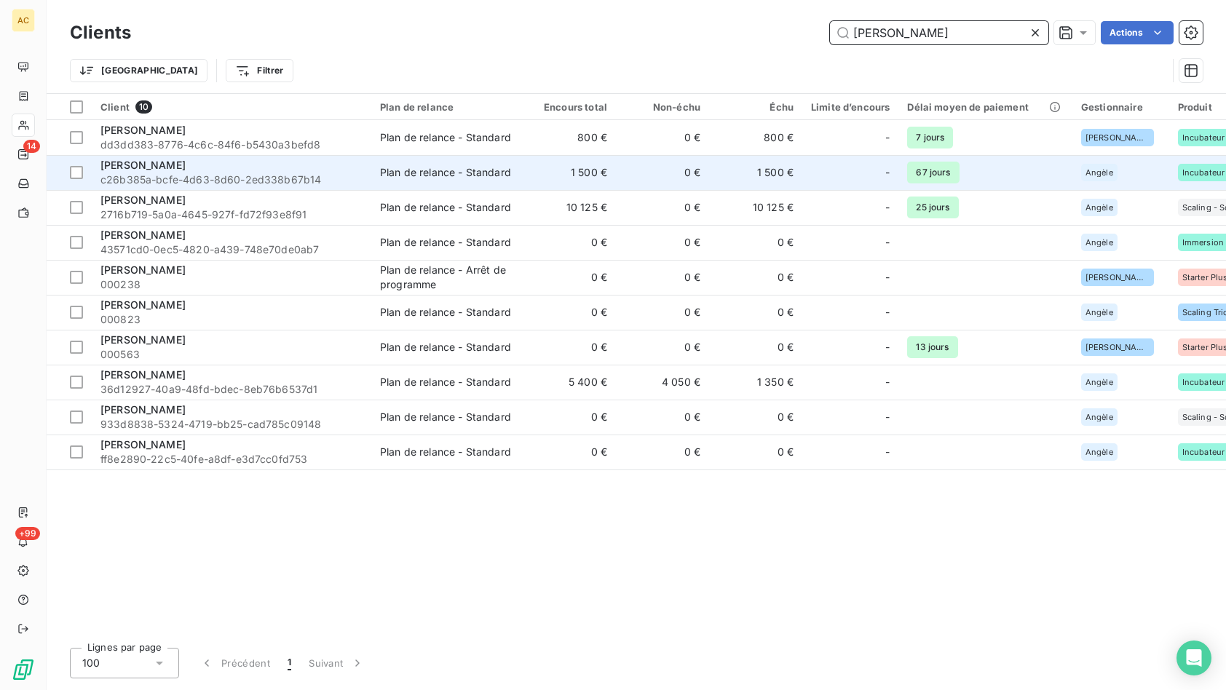
type input "[PERSON_NAME]"
click at [309, 173] on span "c26b385a-bcfe-4d63-8d60-2ed338b67b14" at bounding box center [231, 180] width 262 height 15
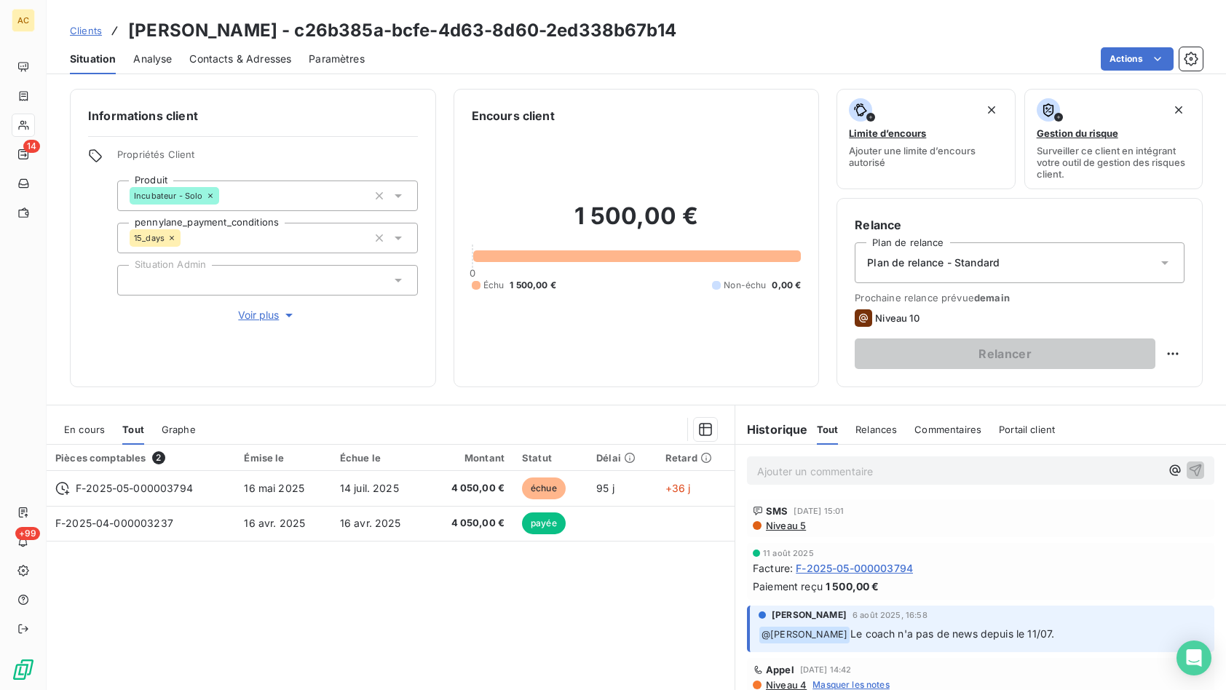
click at [264, 58] on span "Contacts & Adresses" at bounding box center [240, 59] width 102 height 15
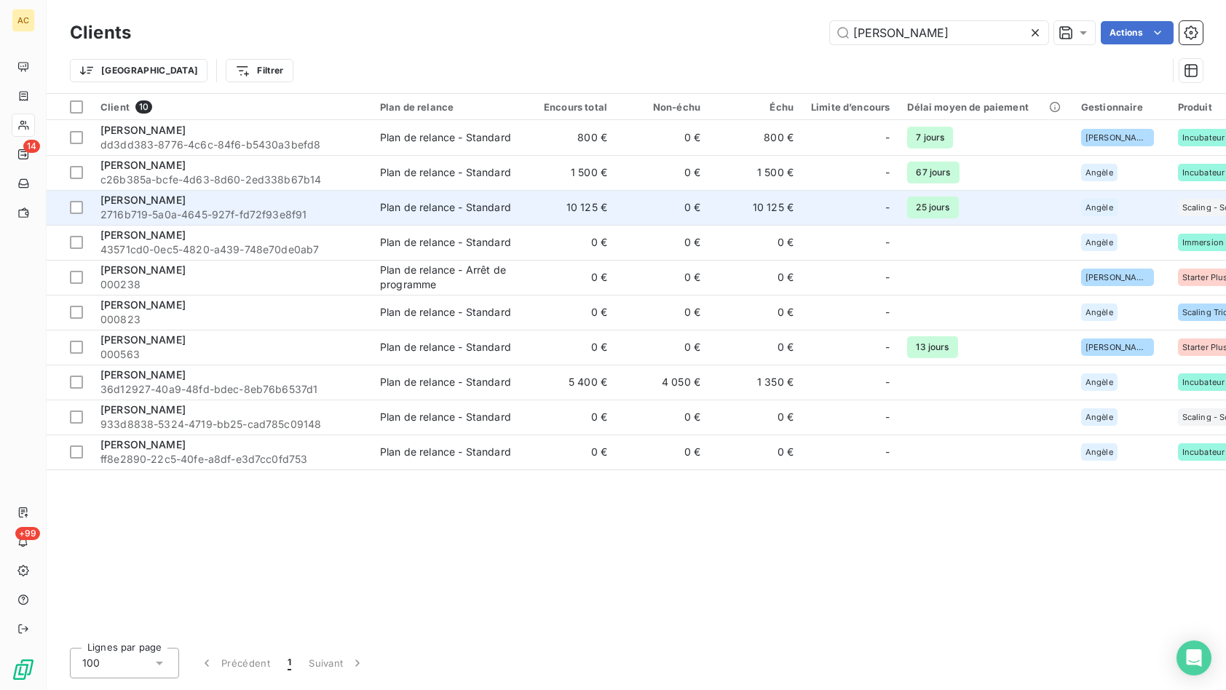
click at [225, 204] on div "[PERSON_NAME]" at bounding box center [231, 200] width 262 height 15
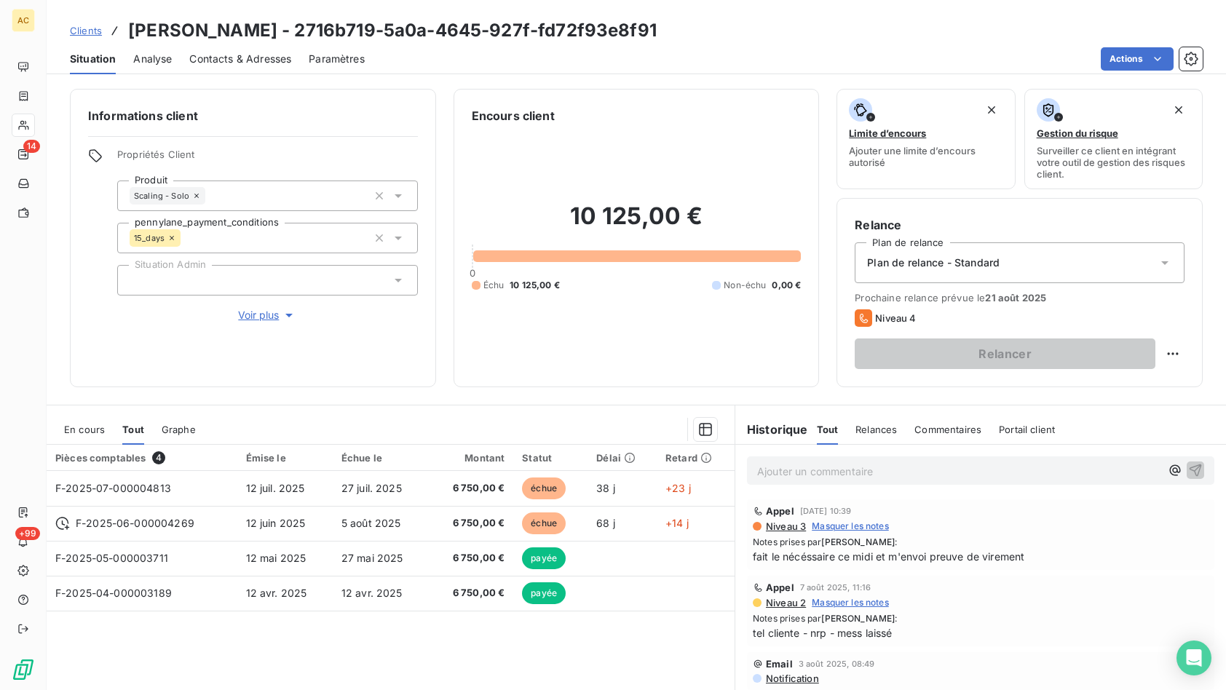
click at [242, 52] on span "Contacts & Adresses" at bounding box center [240, 59] width 102 height 15
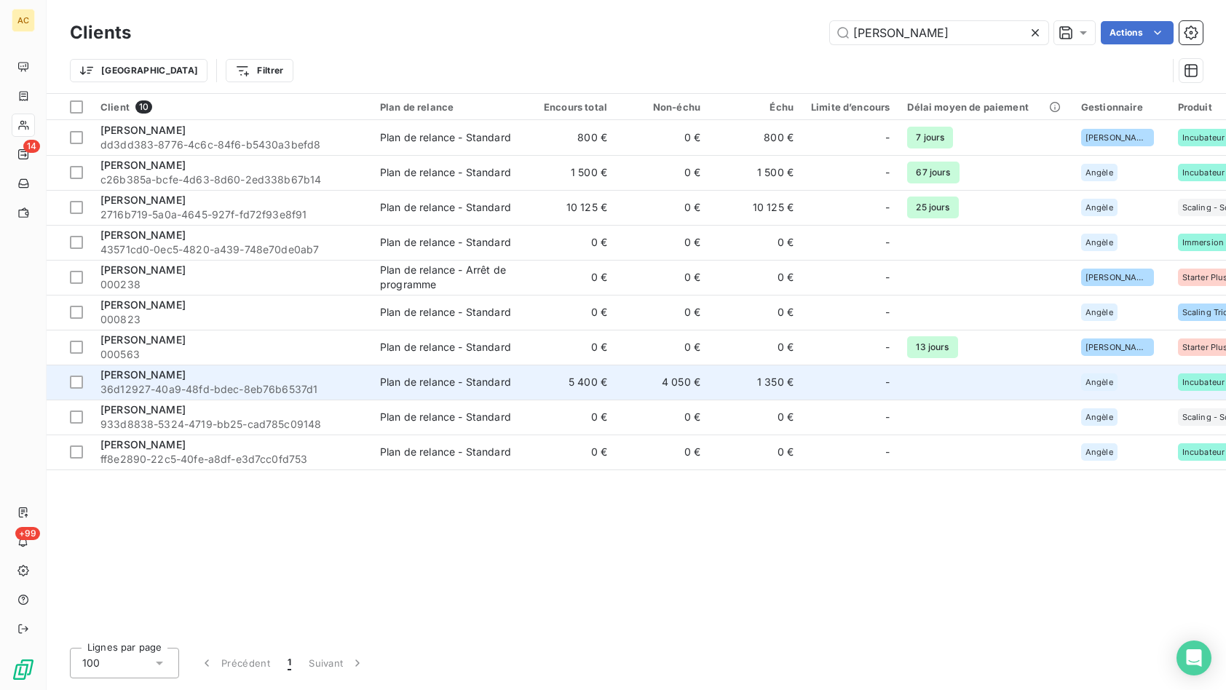
click at [295, 386] on span "36d12927-40a9-48fd-bdec-8eb76b6537d1" at bounding box center [231, 389] width 262 height 15
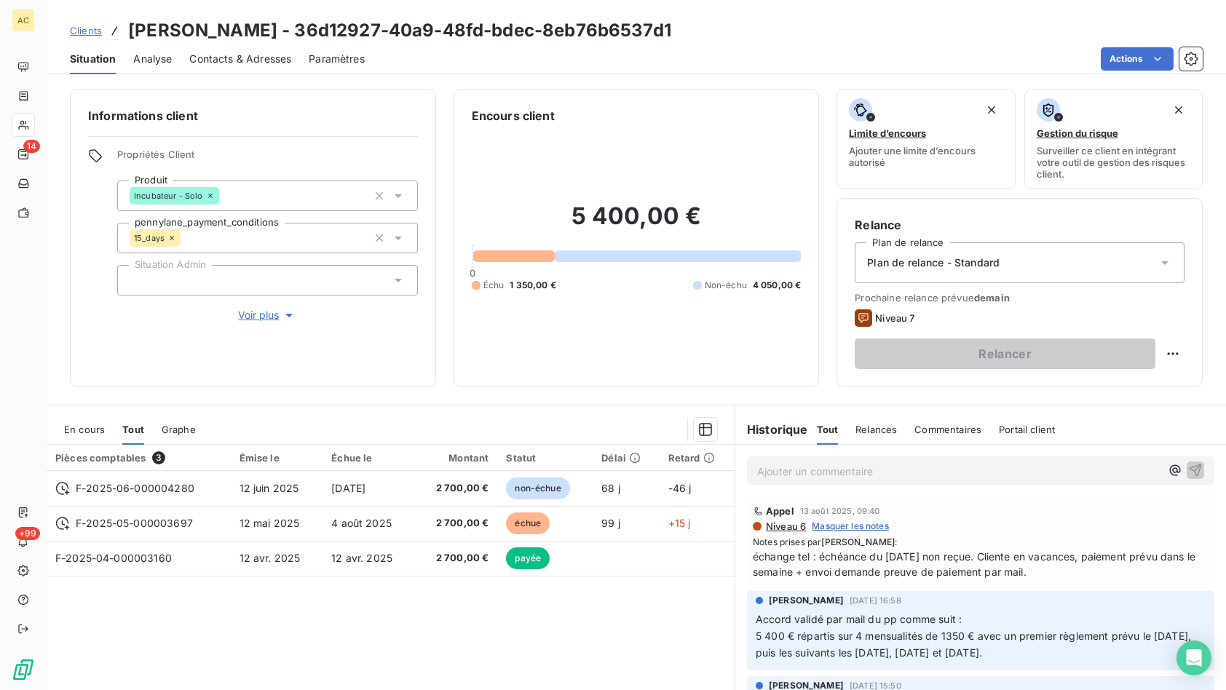
click at [231, 57] on span "Contacts & Adresses" at bounding box center [240, 59] width 102 height 15
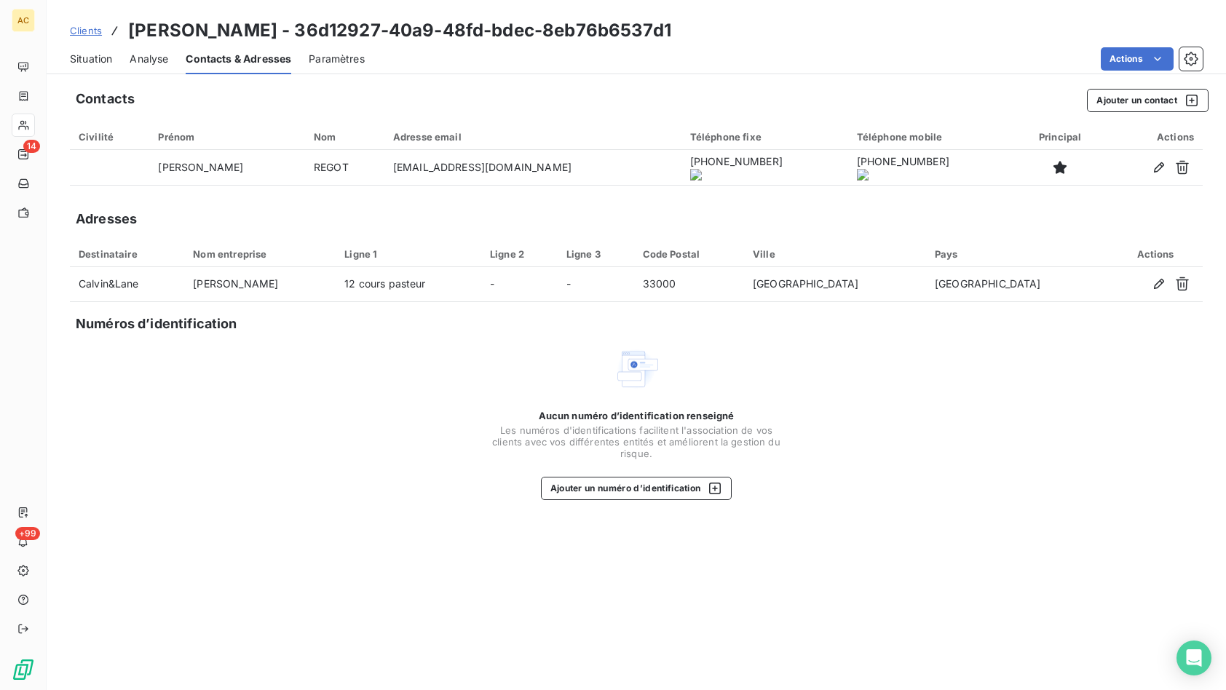
click at [87, 61] on span "Situation" at bounding box center [91, 59] width 42 height 15
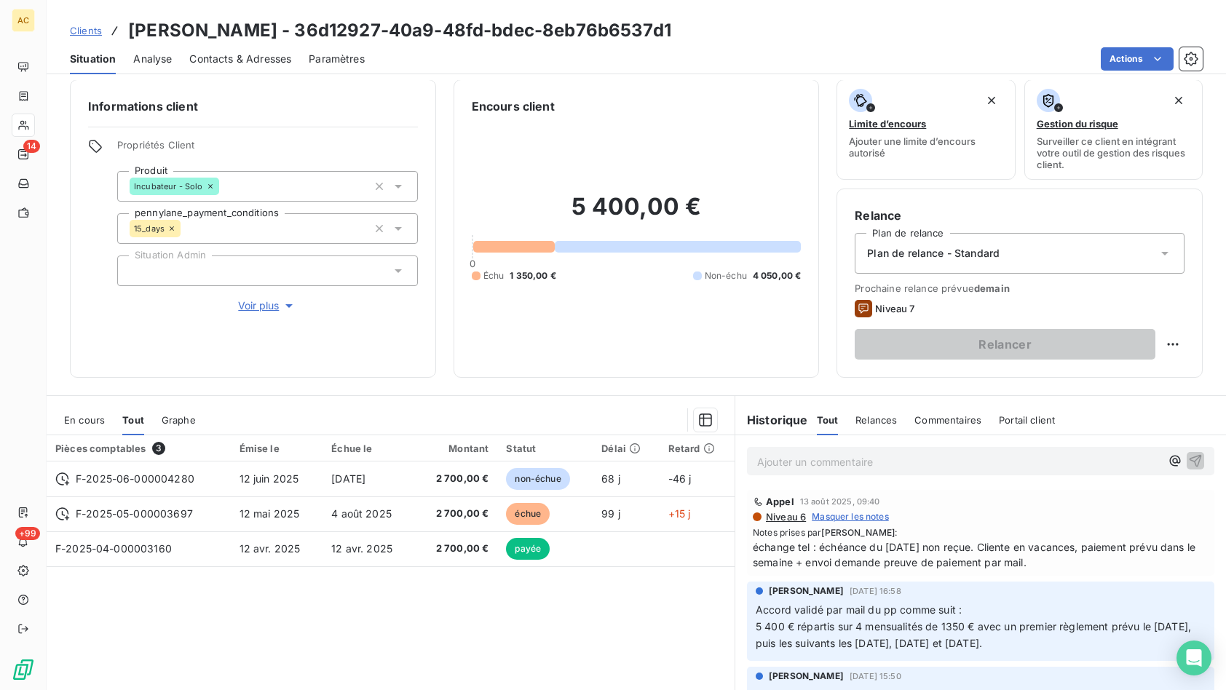
scroll to position [32, 0]
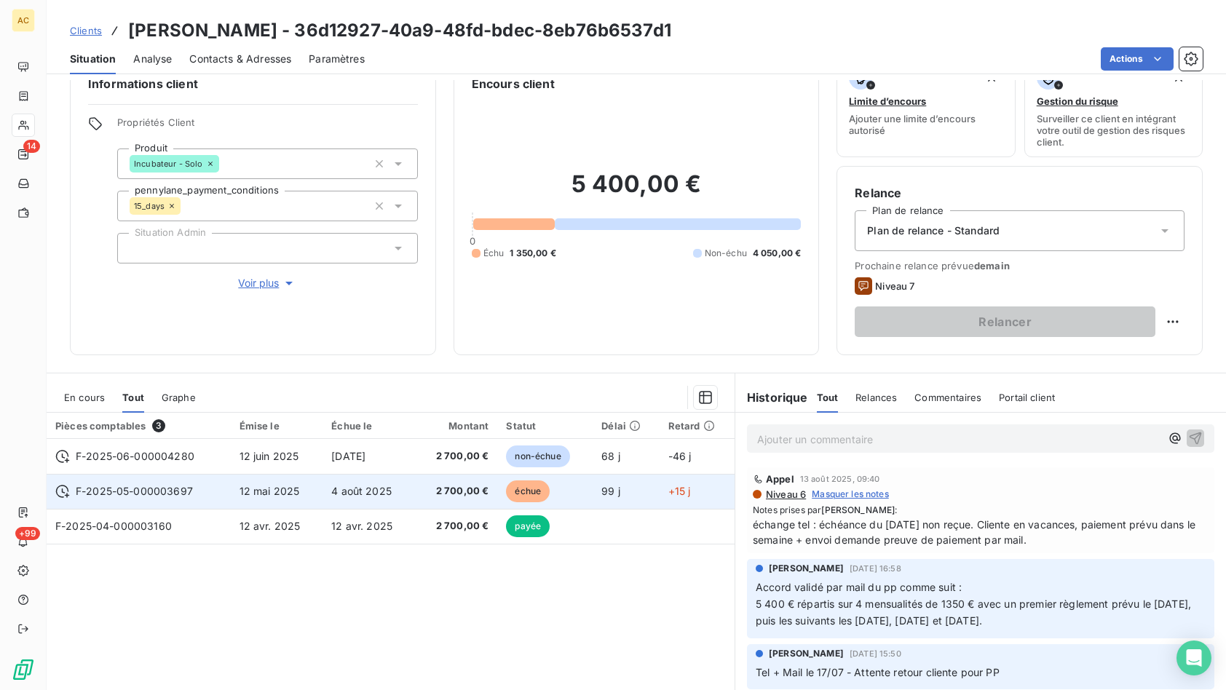
click at [282, 486] on span "12 mai 2025" at bounding box center [270, 491] width 60 height 12
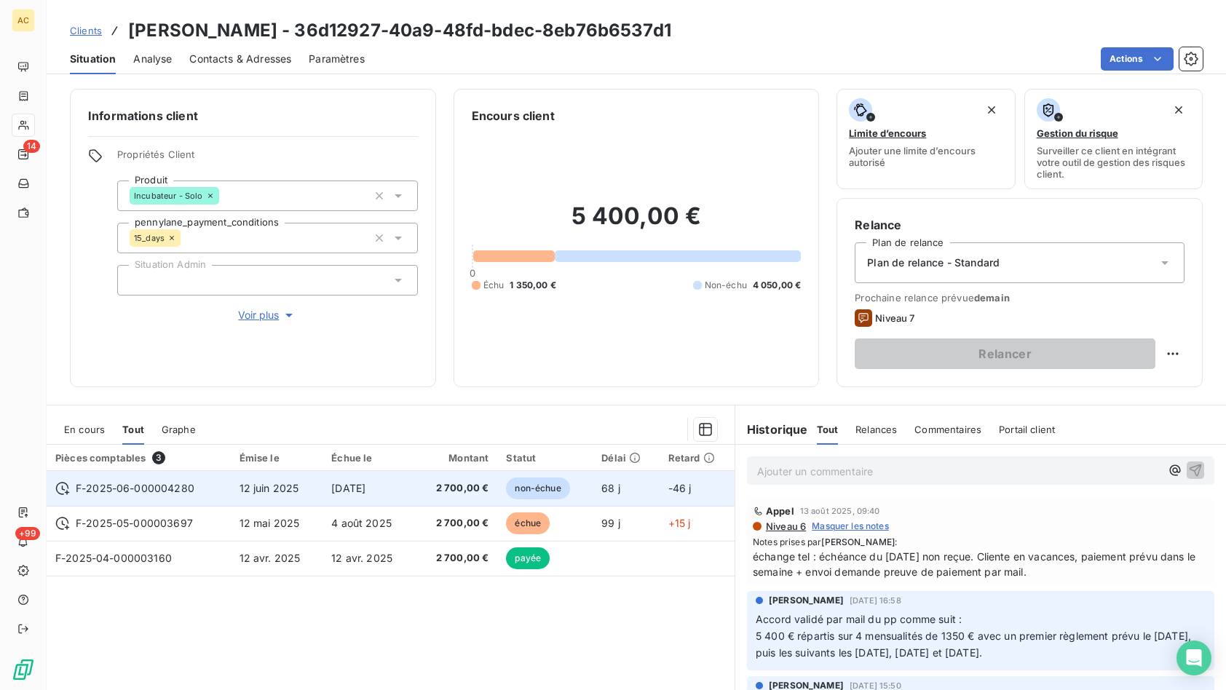
click at [237, 489] on td "12 juin 2025" at bounding box center [277, 488] width 92 height 35
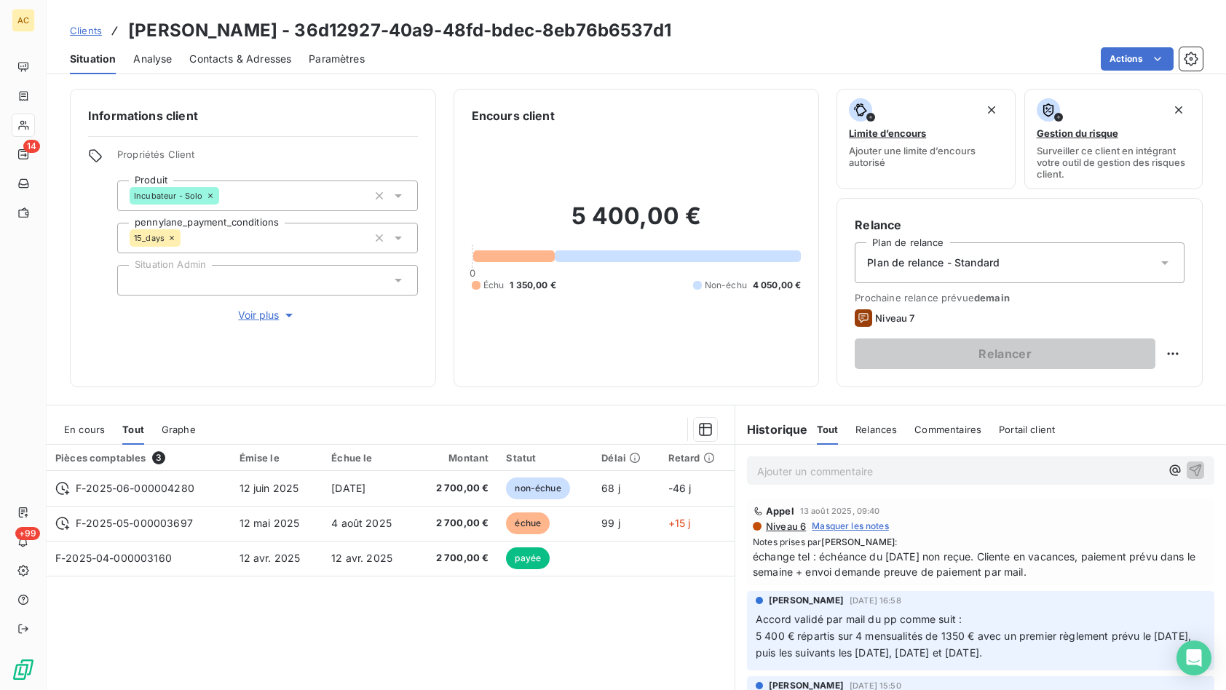
click at [90, 29] on span "Clients" at bounding box center [86, 31] width 32 height 12
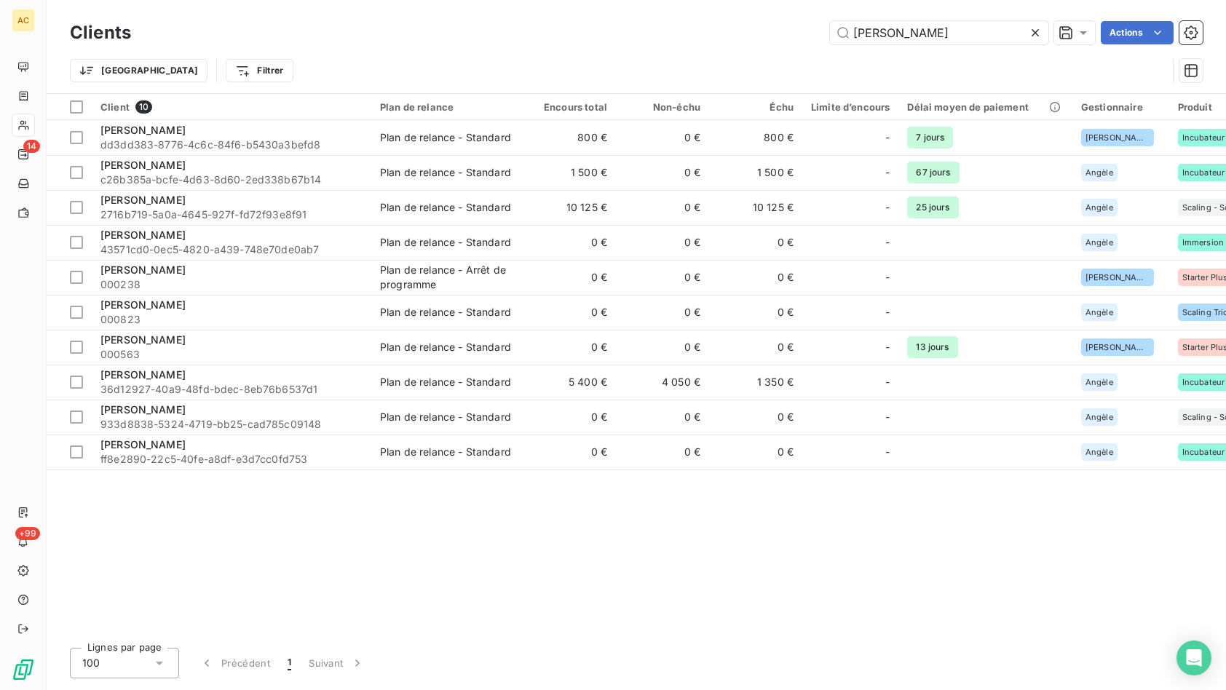
drag, startPoint x: 931, startPoint y: 31, endPoint x: 821, endPoint y: 30, distance: 109.9
click at [819, 28] on div "[PERSON_NAME]" at bounding box center [676, 32] width 1054 height 23
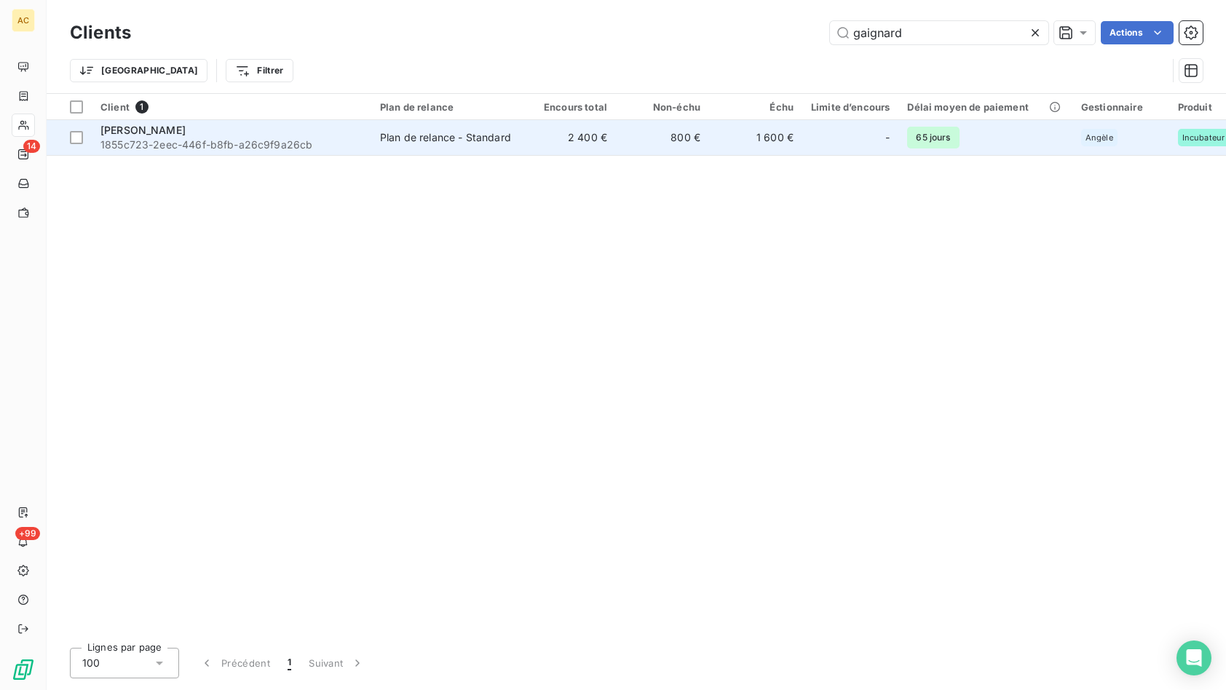
type input "gaignard"
click at [226, 136] on div "[PERSON_NAME]" at bounding box center [231, 130] width 262 height 15
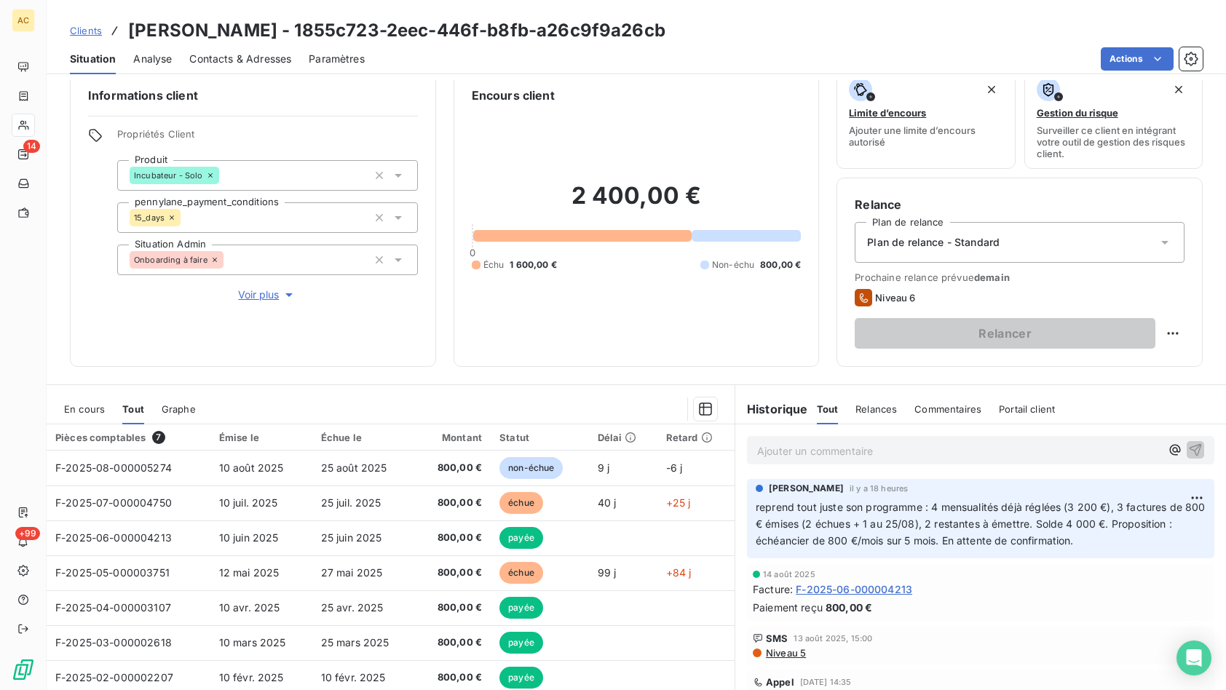
scroll to position [79, 0]
